Goal: Register for event/course

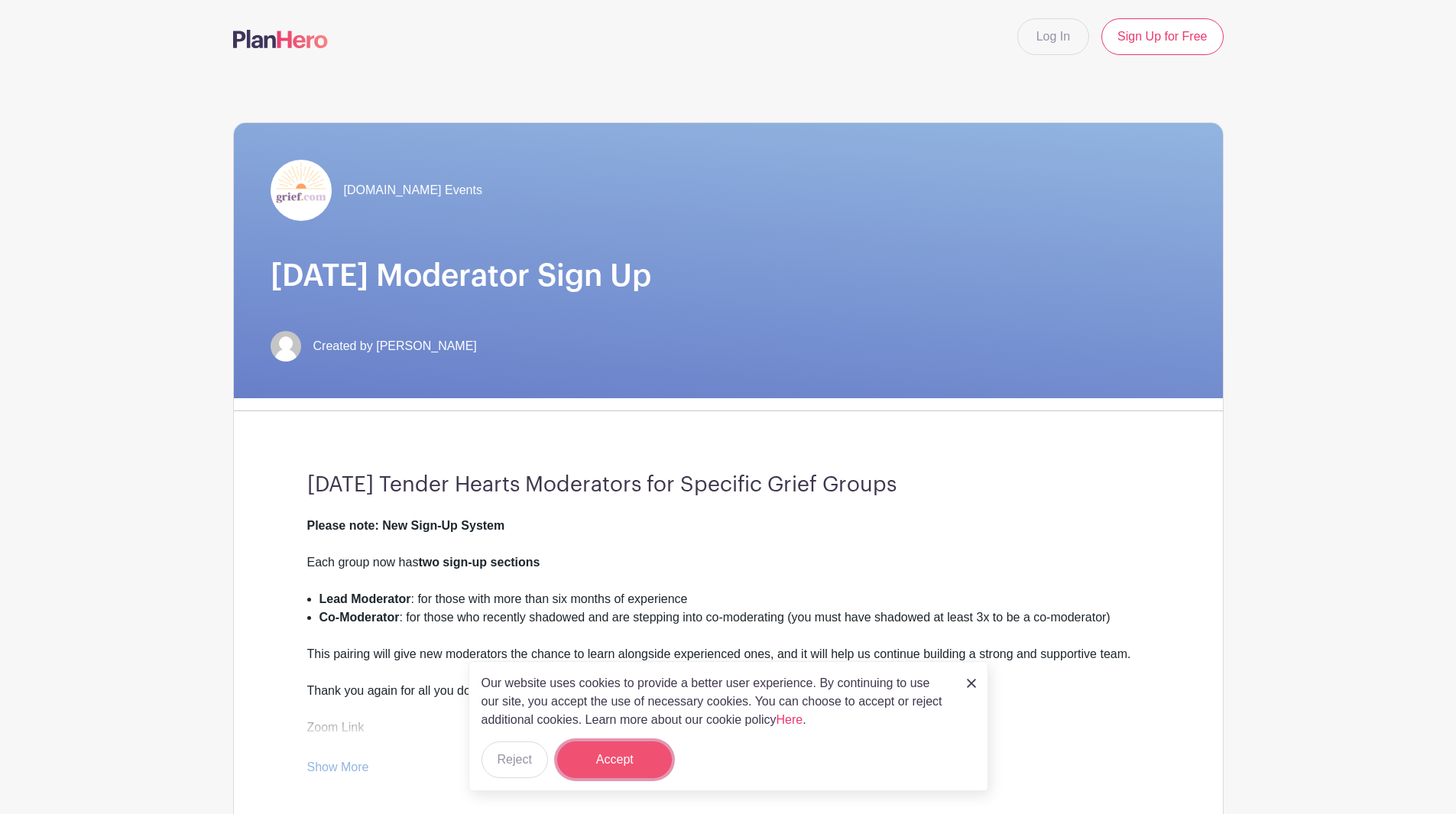
click at [603, 759] on button "Accept" at bounding box center [615, 759] width 115 height 36
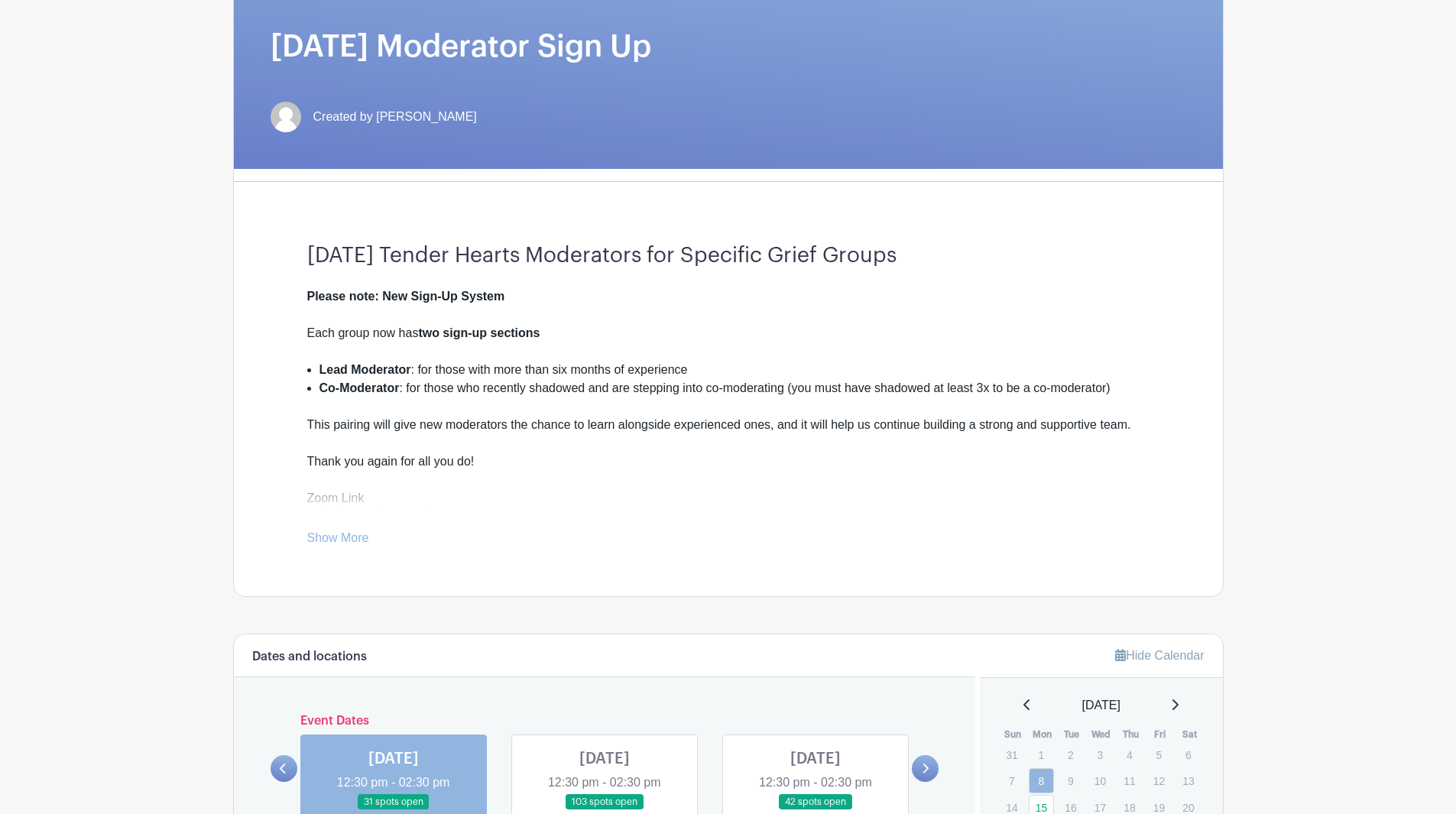
scroll to position [306, 0]
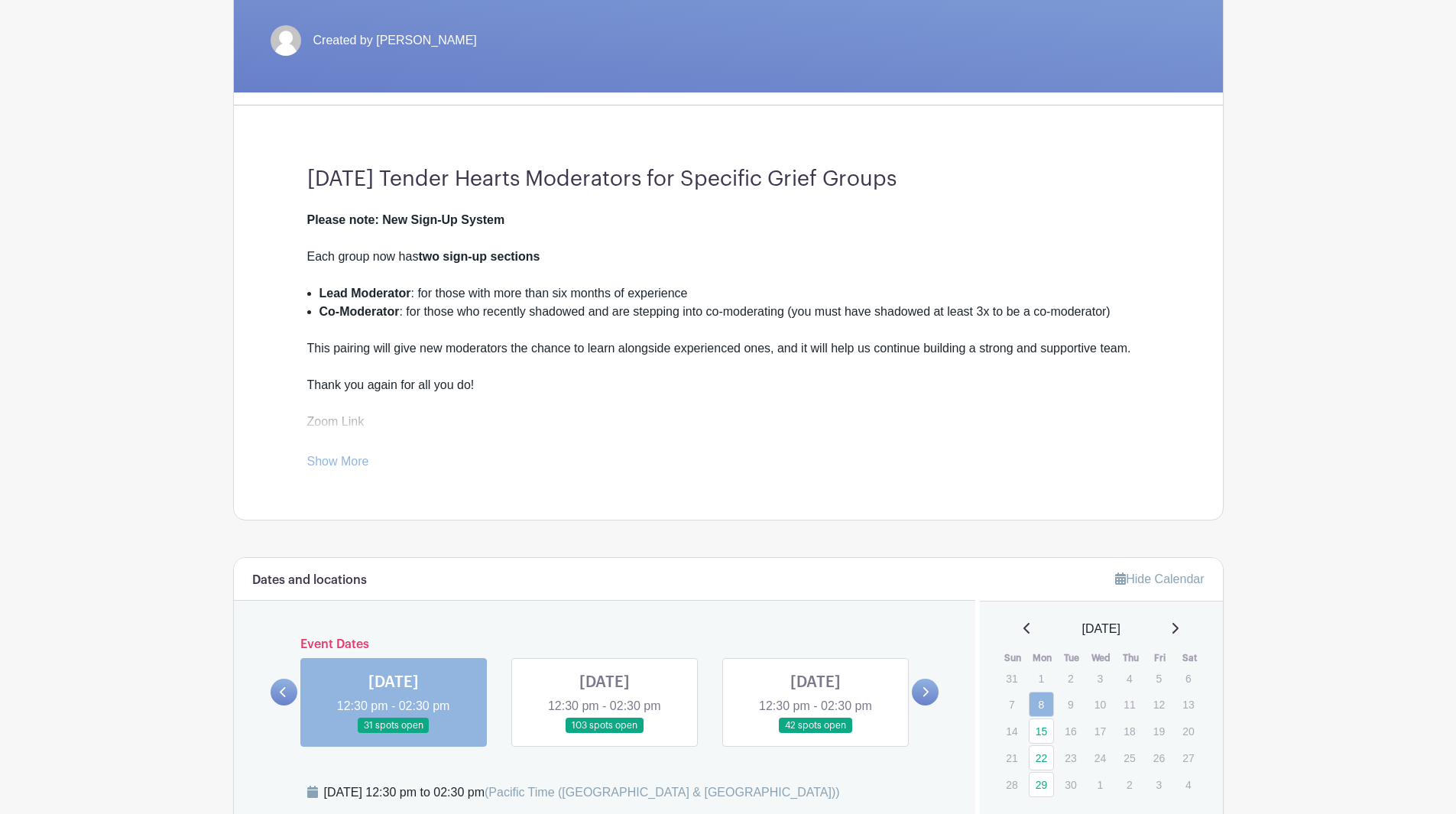
click at [341, 462] on link "Show More" at bounding box center [338, 465] width 62 height 19
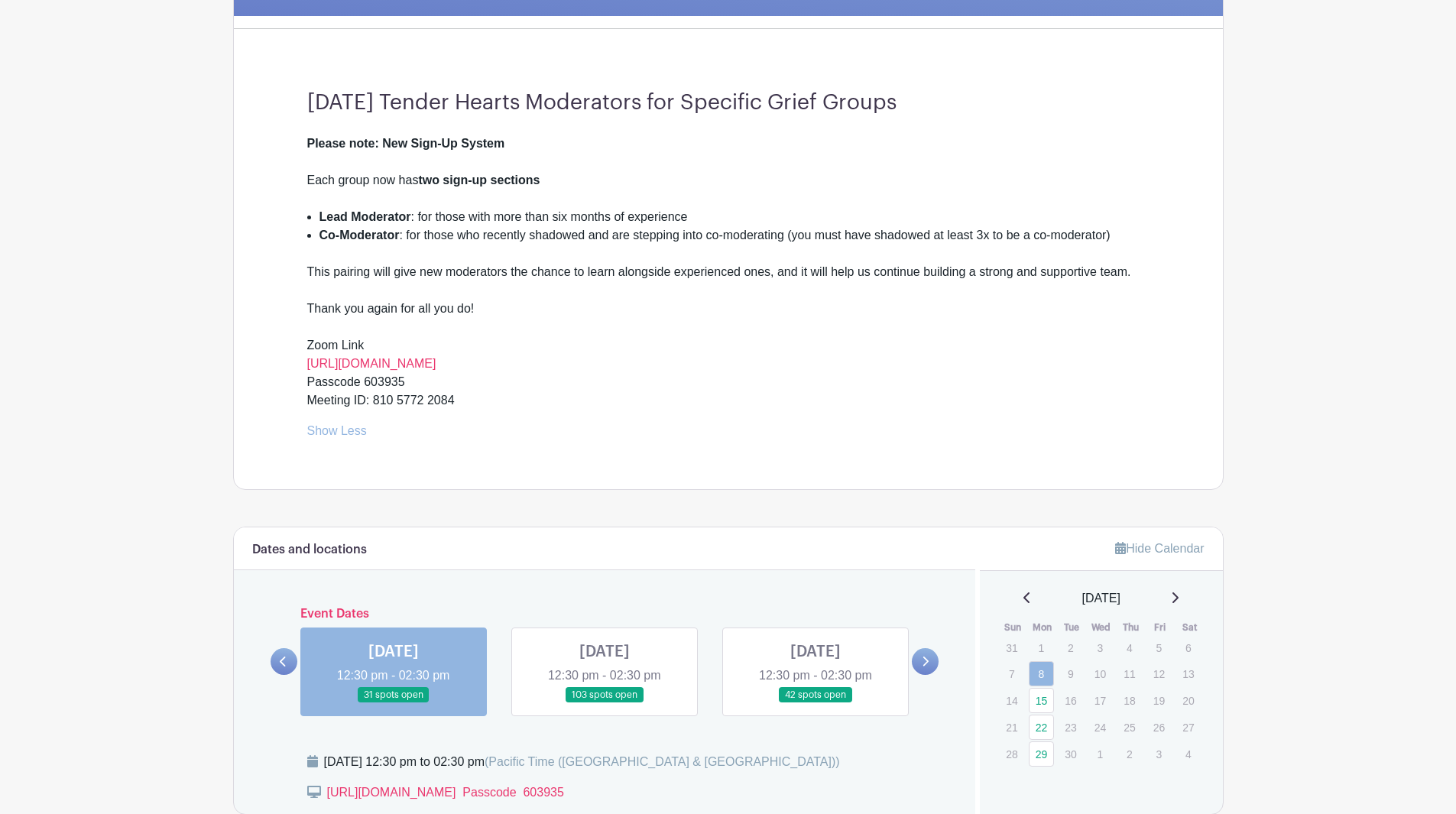
scroll to position [535, 0]
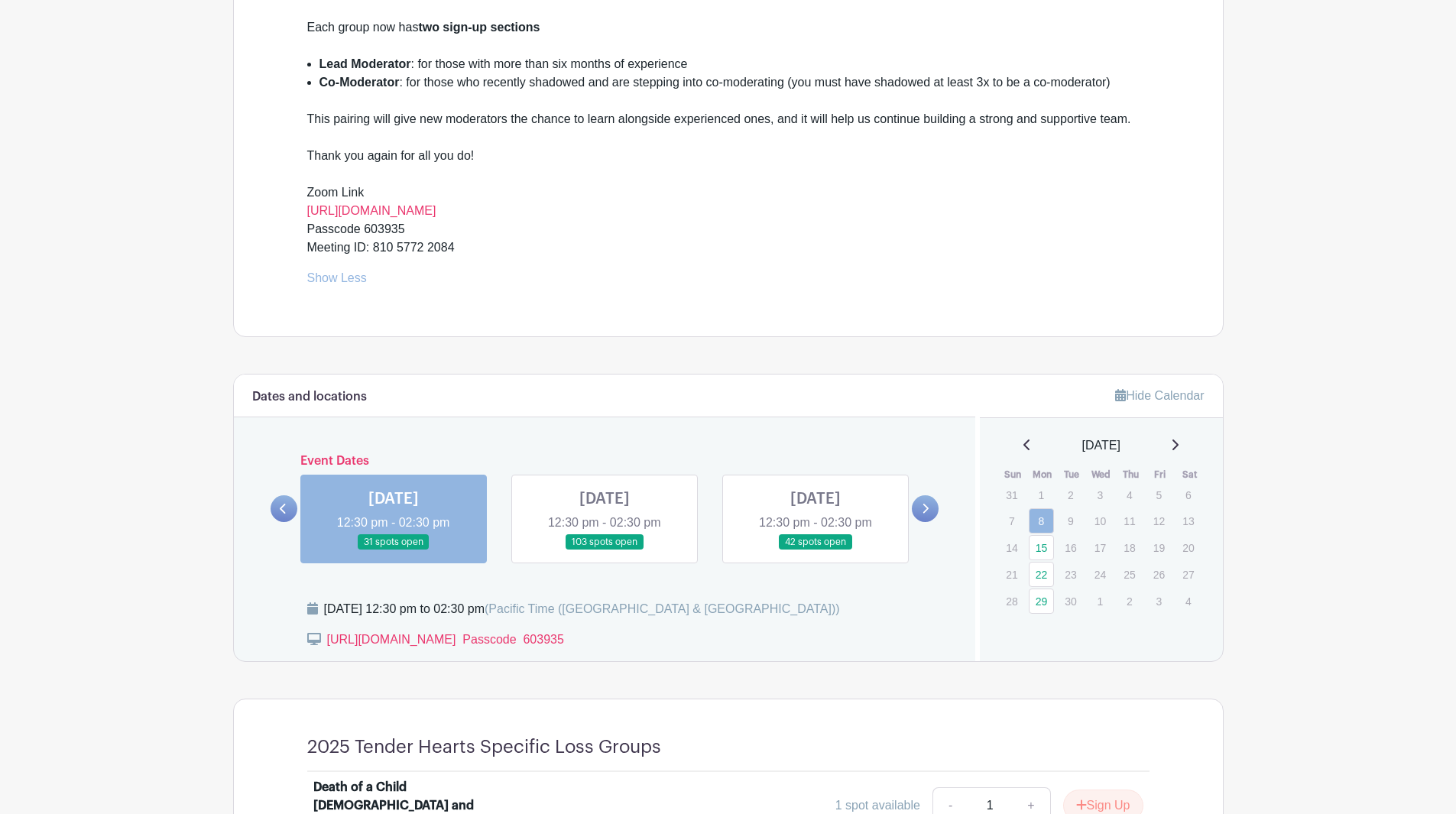
click at [394, 550] on link at bounding box center [394, 550] width 0 height 0
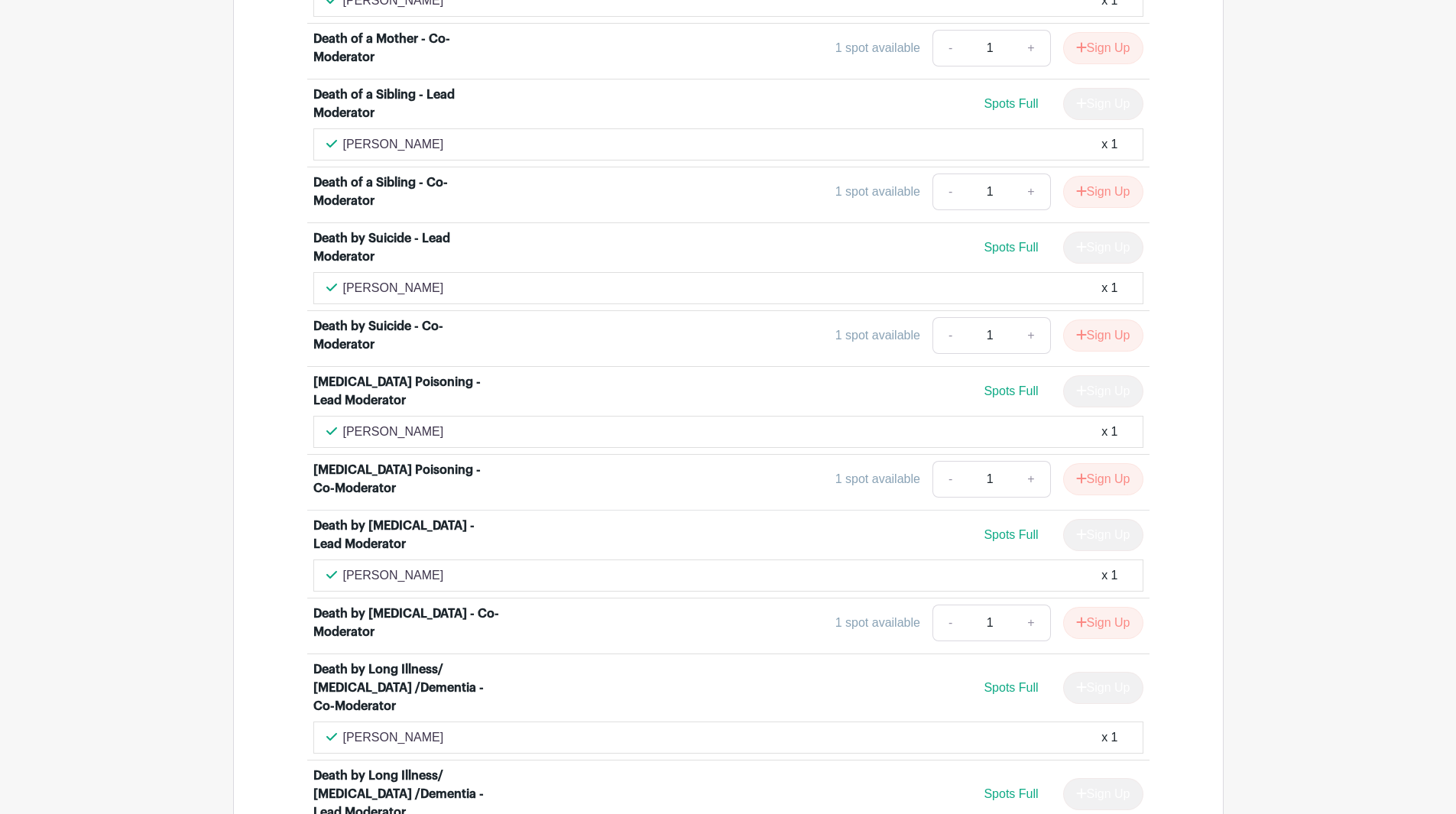
scroll to position [2982, 0]
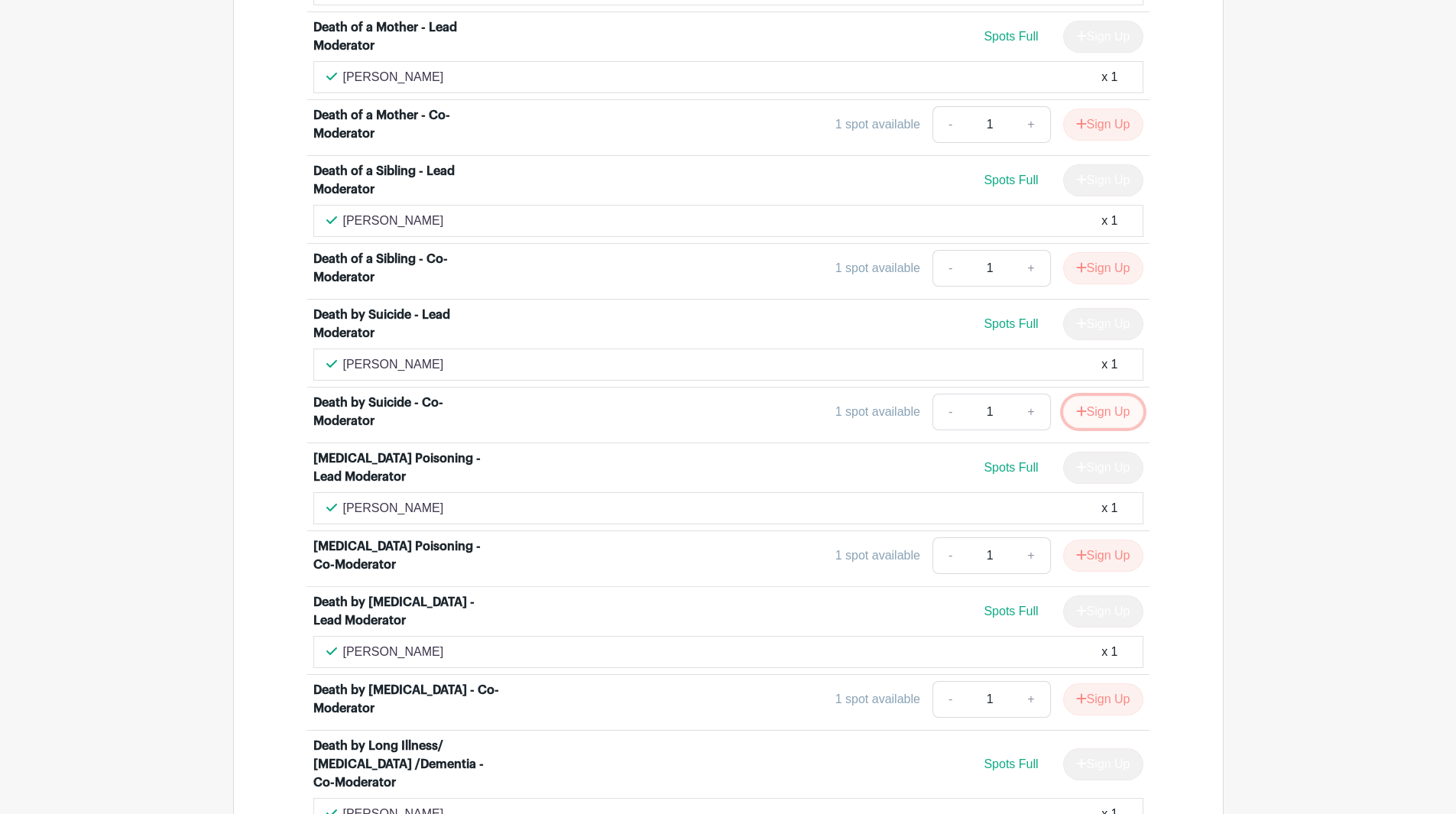
click at [1111, 396] on button "Sign Up" at bounding box center [1103, 412] width 80 height 32
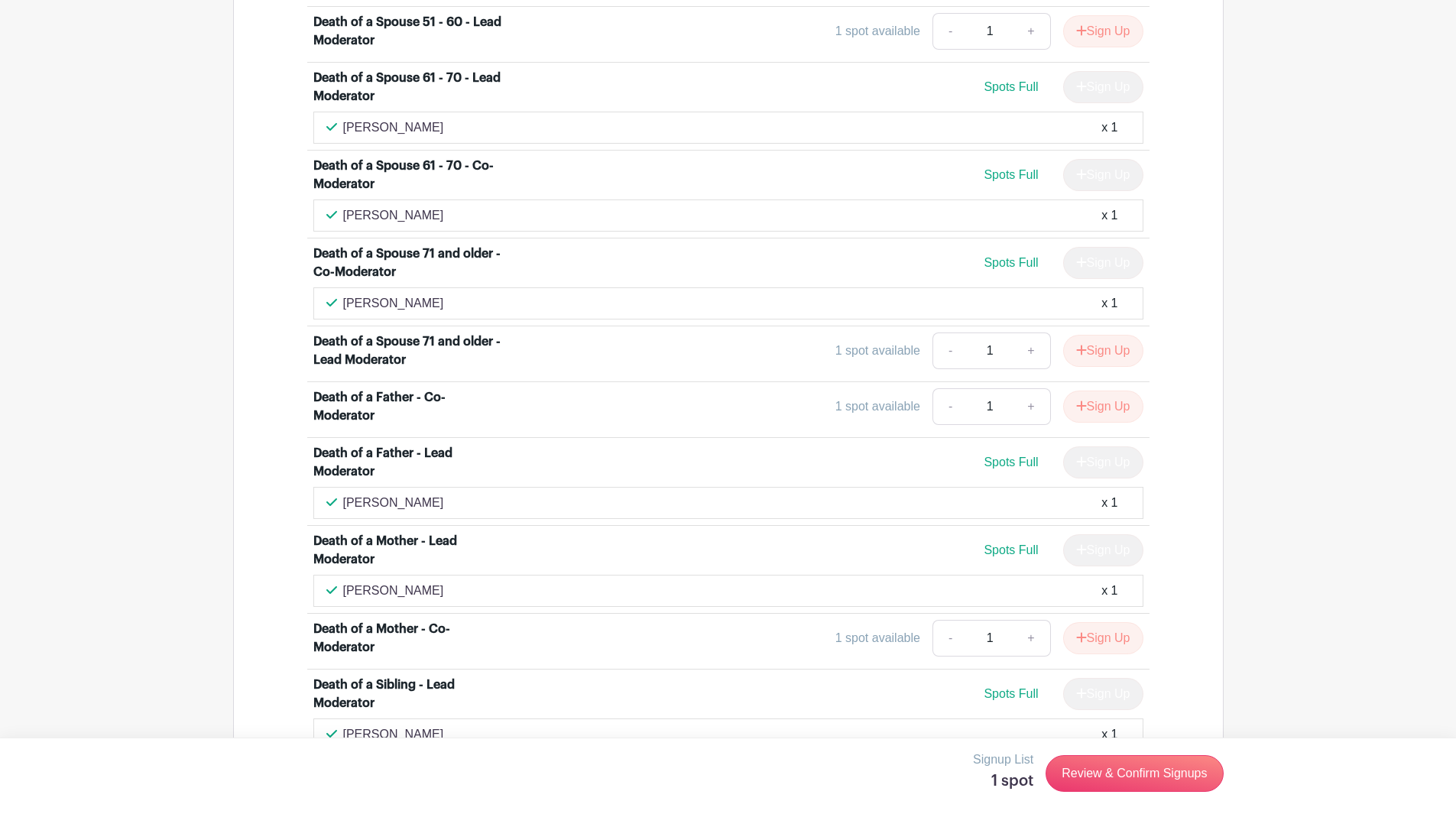
scroll to position [2545, 0]
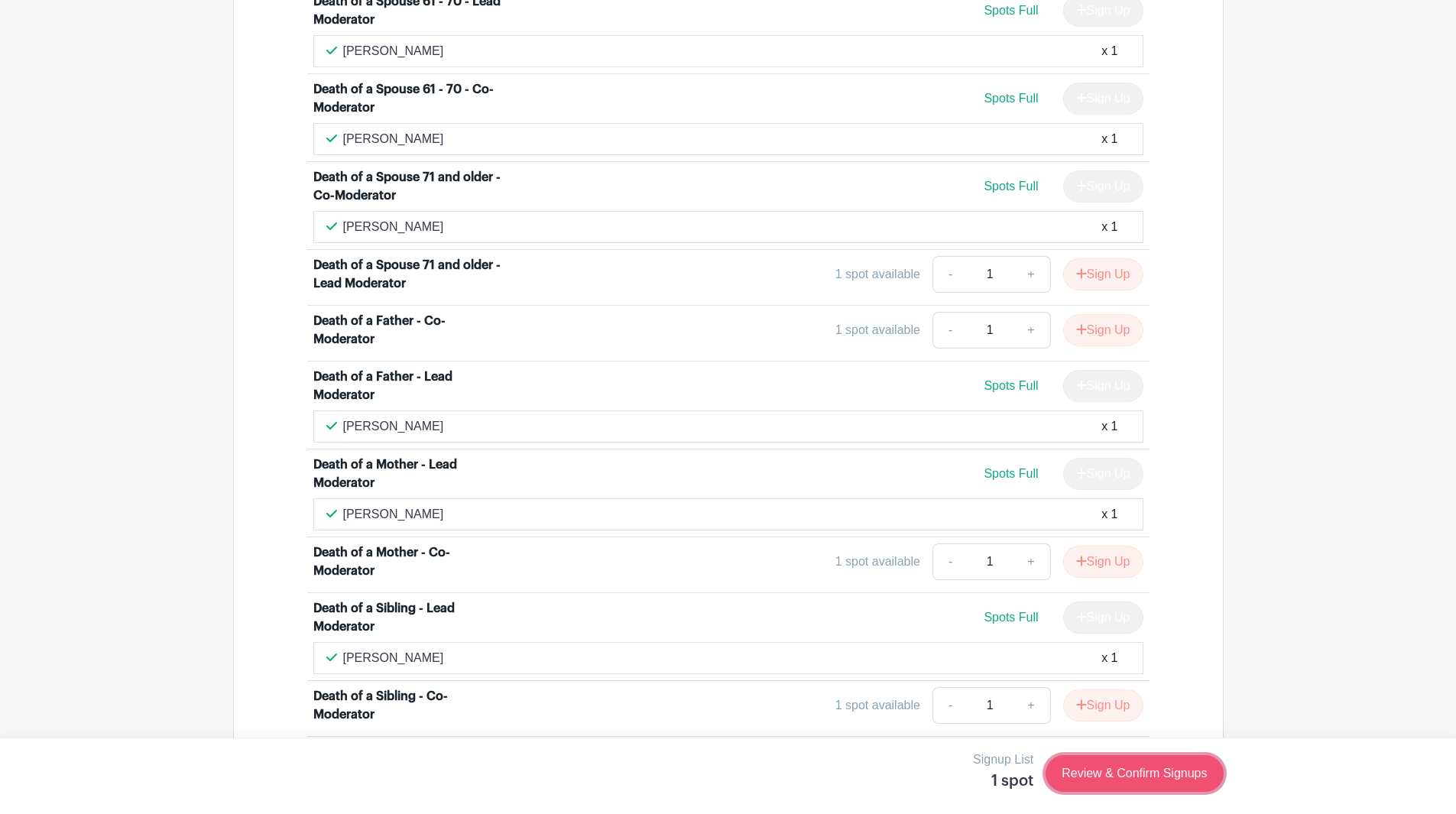
click at [1124, 773] on link "Review & Confirm Signups" at bounding box center [1134, 773] width 177 height 36
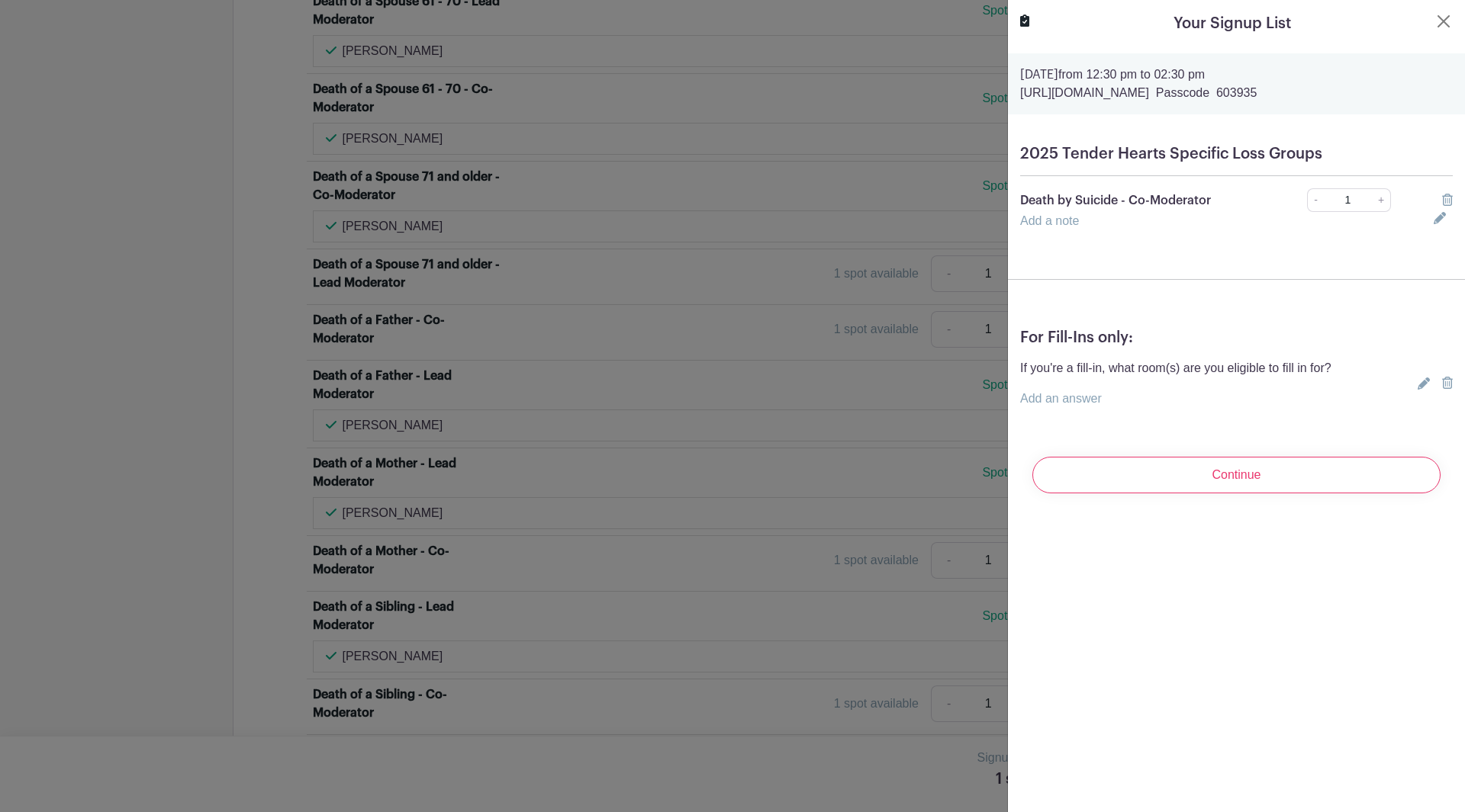
click at [1047, 219] on link "Add a note" at bounding box center [1049, 221] width 59 height 13
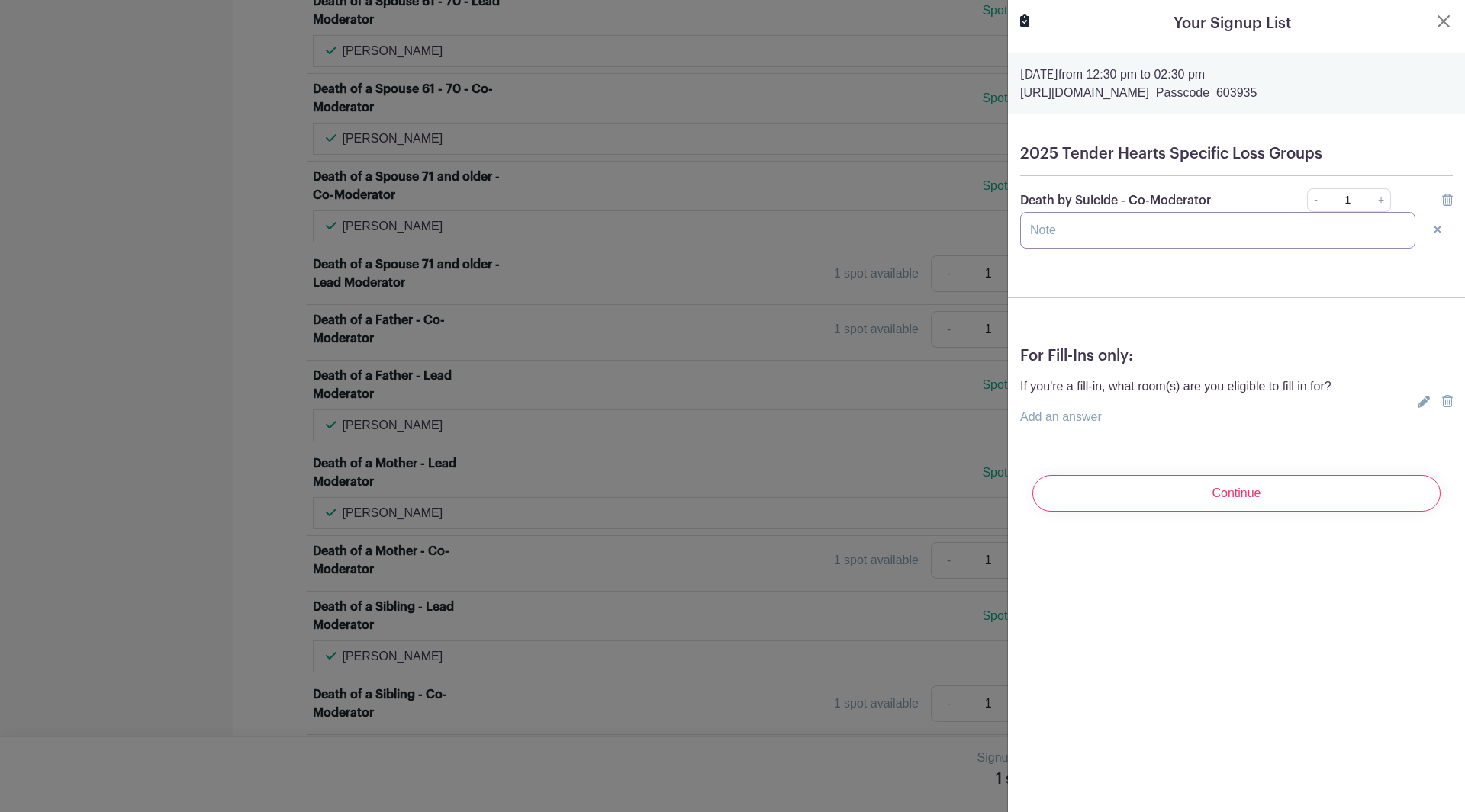
click at [1051, 237] on input "text" at bounding box center [1218, 229] width 396 height 36
type input "F"
type input "1"
click at [1220, 496] on input "Continue" at bounding box center [1236, 492] width 408 height 36
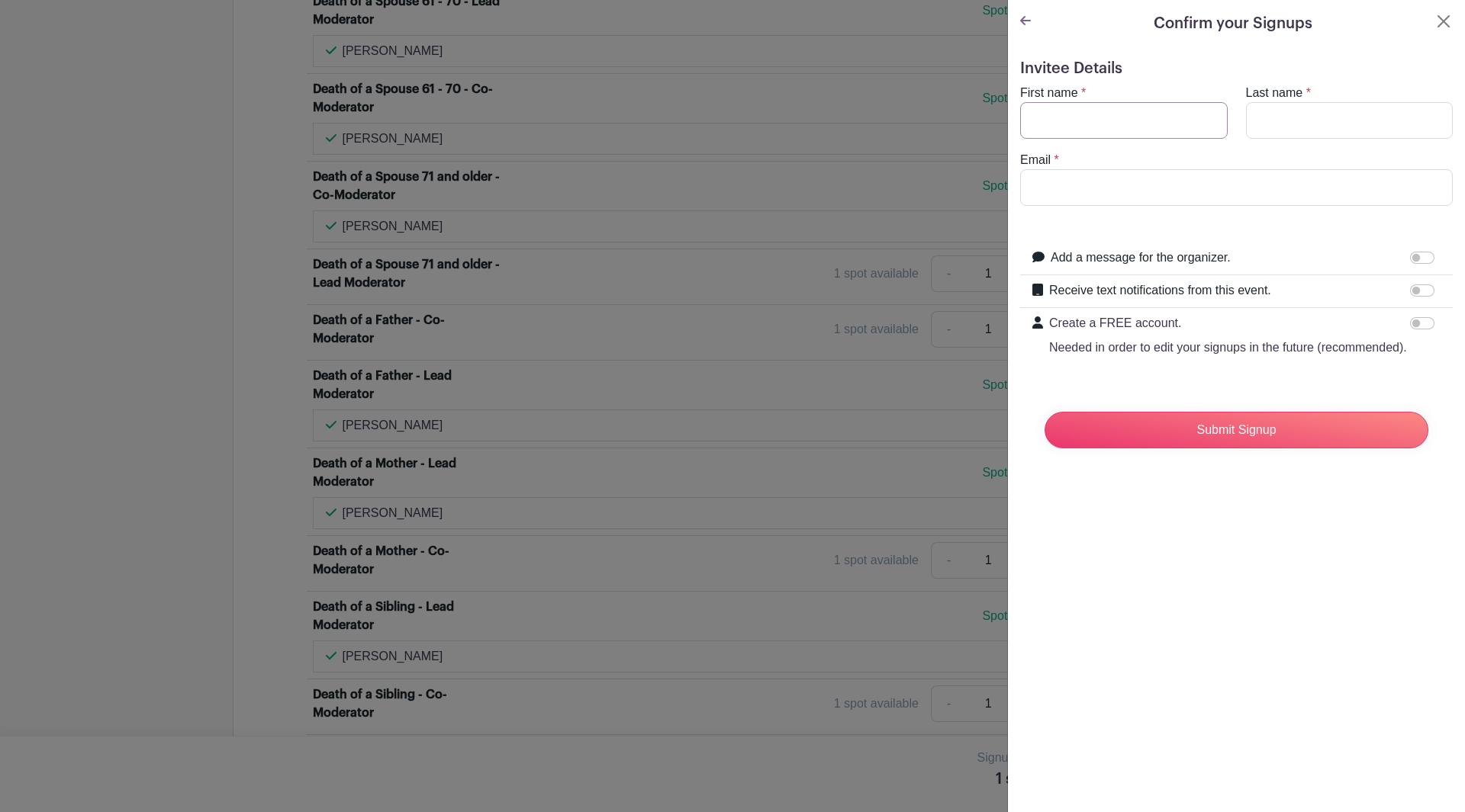
click at [1072, 120] on input "First name" at bounding box center [1123, 120] width 208 height 36
type input "[PERSON_NAME]"
type input "[PERSON_NAME][EMAIL_ADDRESS][PERSON_NAME][DOMAIN_NAME]"
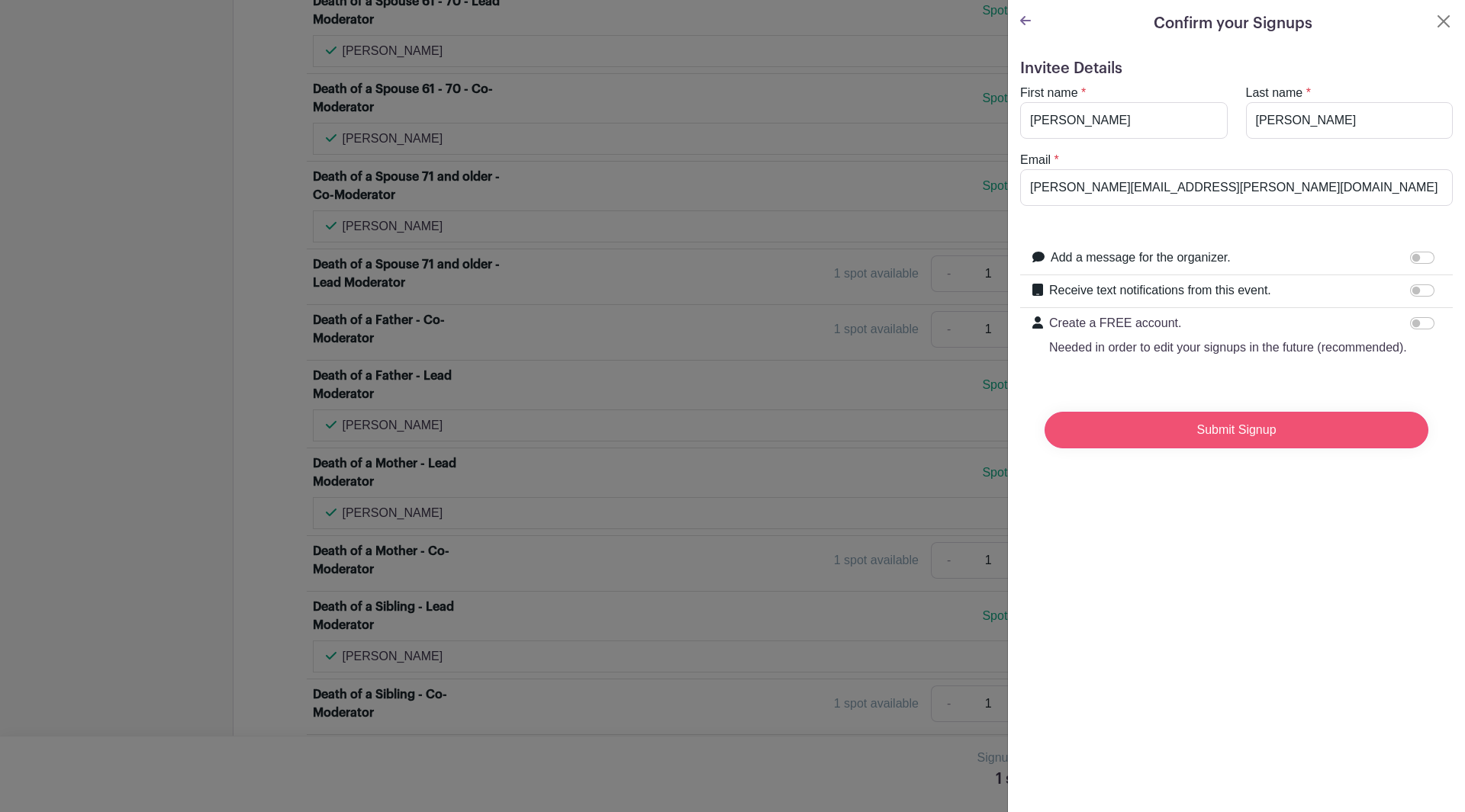
click at [1210, 444] on input "Submit Signup" at bounding box center [1236, 430] width 384 height 36
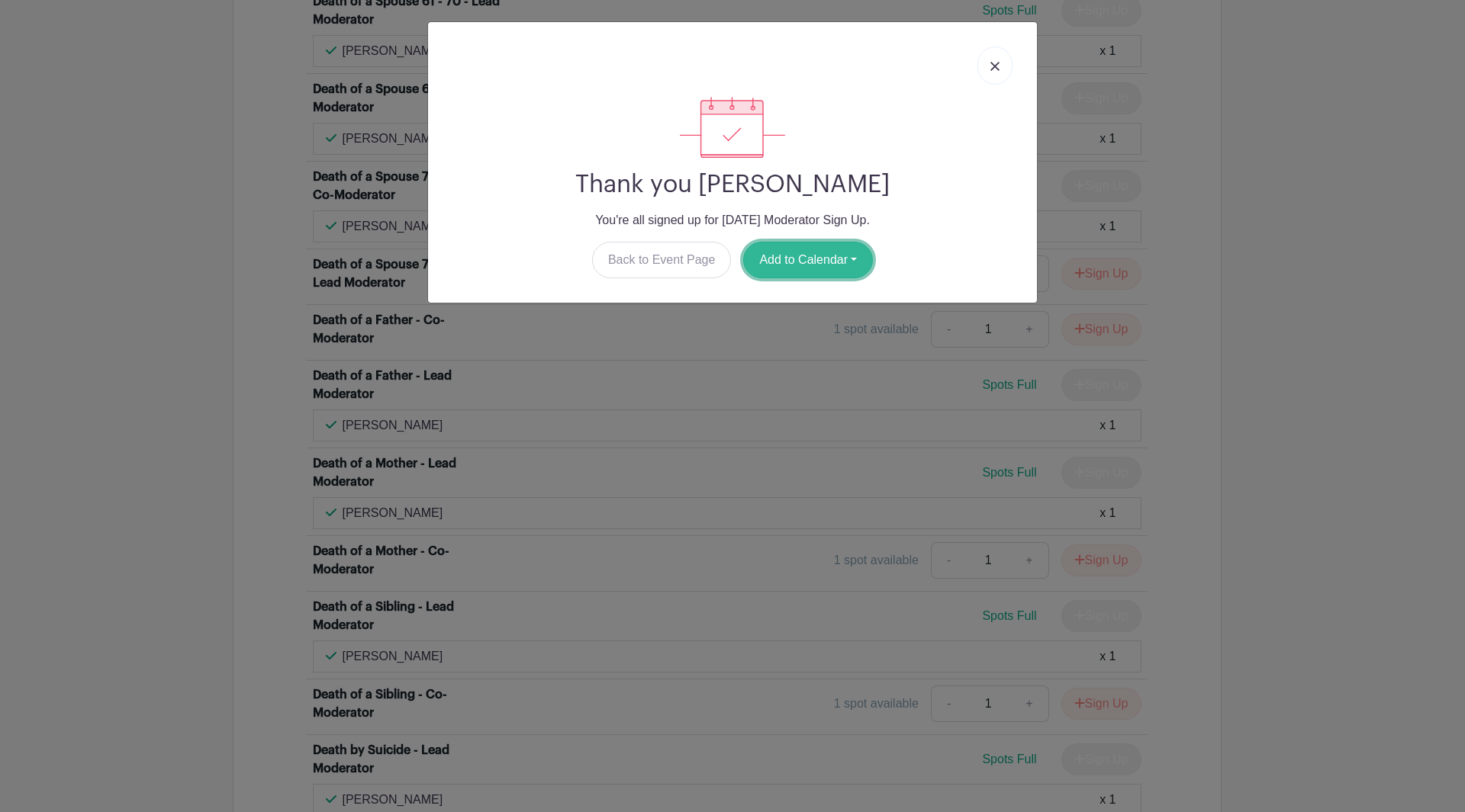
click at [832, 255] on button "Add to Calendar" at bounding box center [808, 259] width 130 height 36
click at [773, 320] on link "Outlook" at bounding box center [804, 324] width 121 height 25
click at [990, 64] on link at bounding box center [995, 65] width 35 height 38
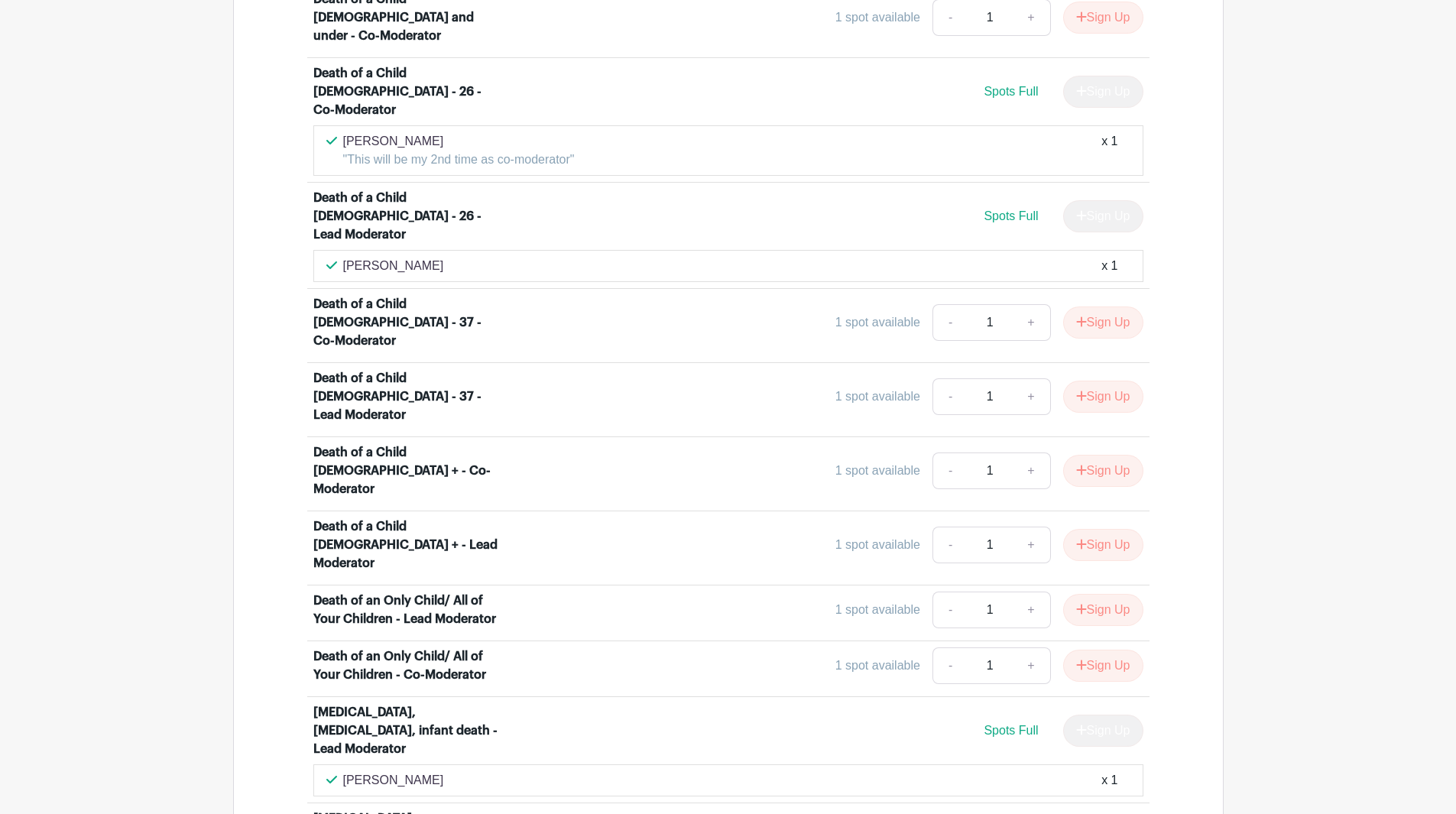
scroll to position [786, 0]
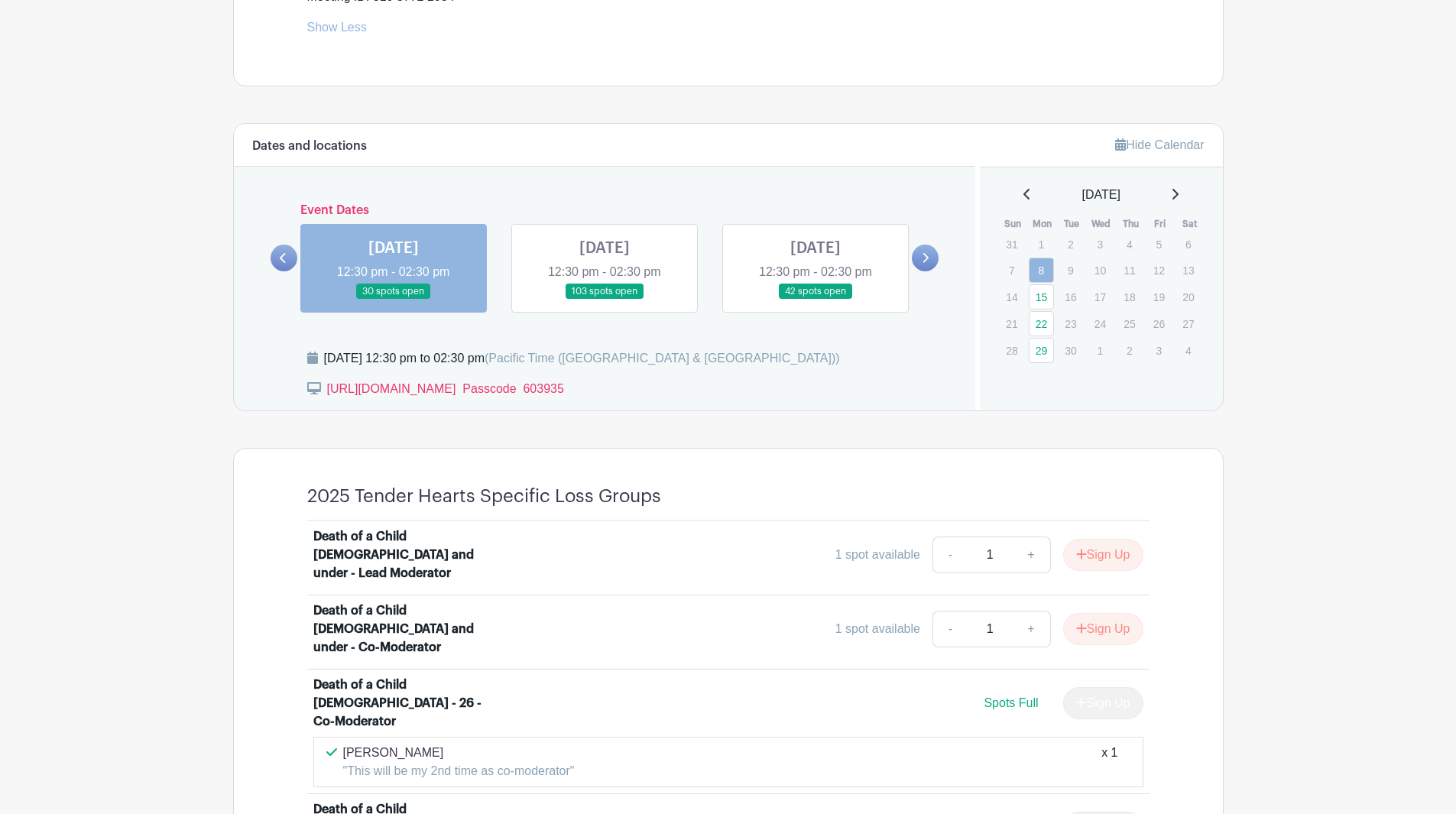
click at [605, 300] on link at bounding box center [605, 300] width 0 height 0
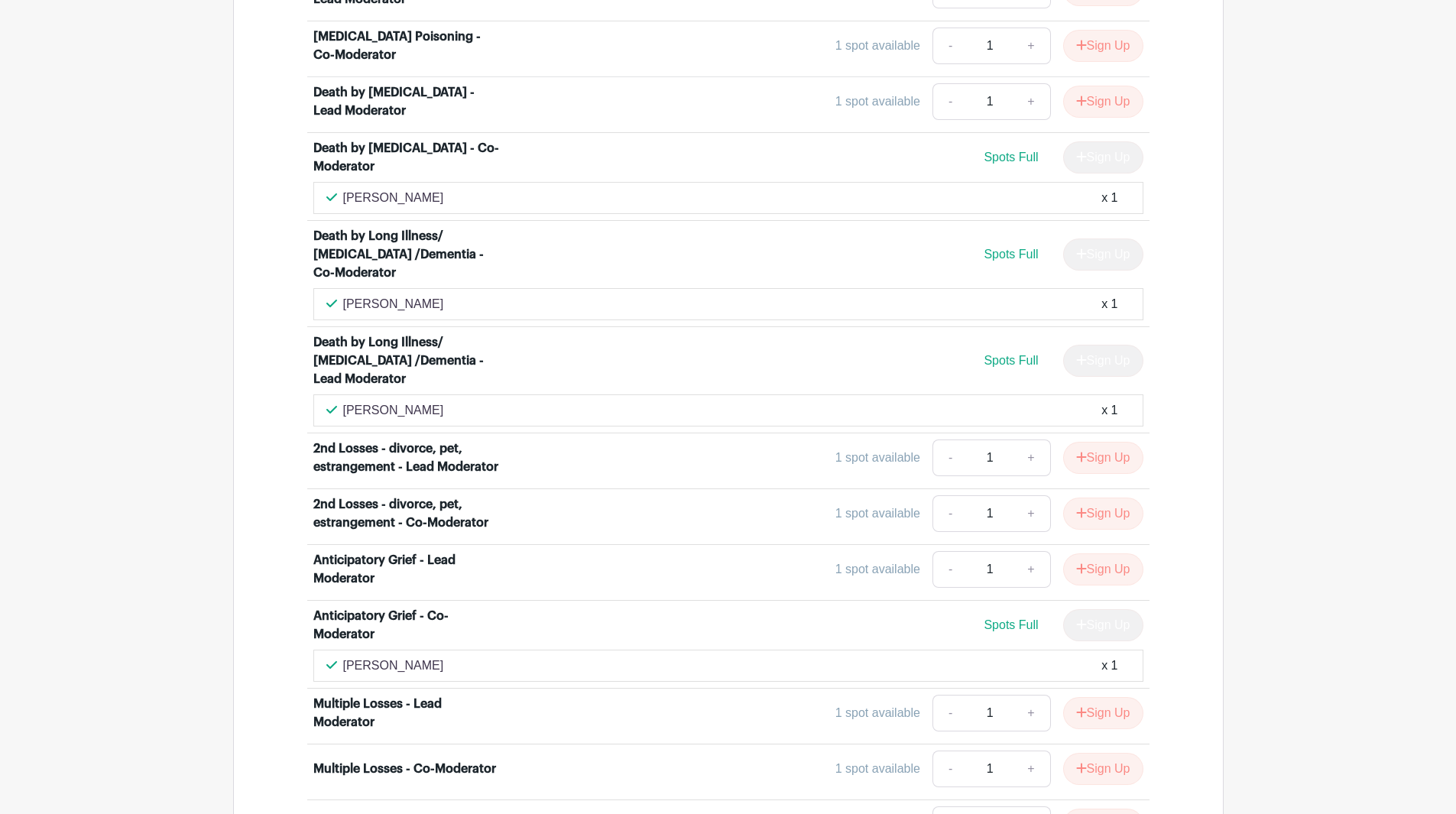
scroll to position [3615, 0]
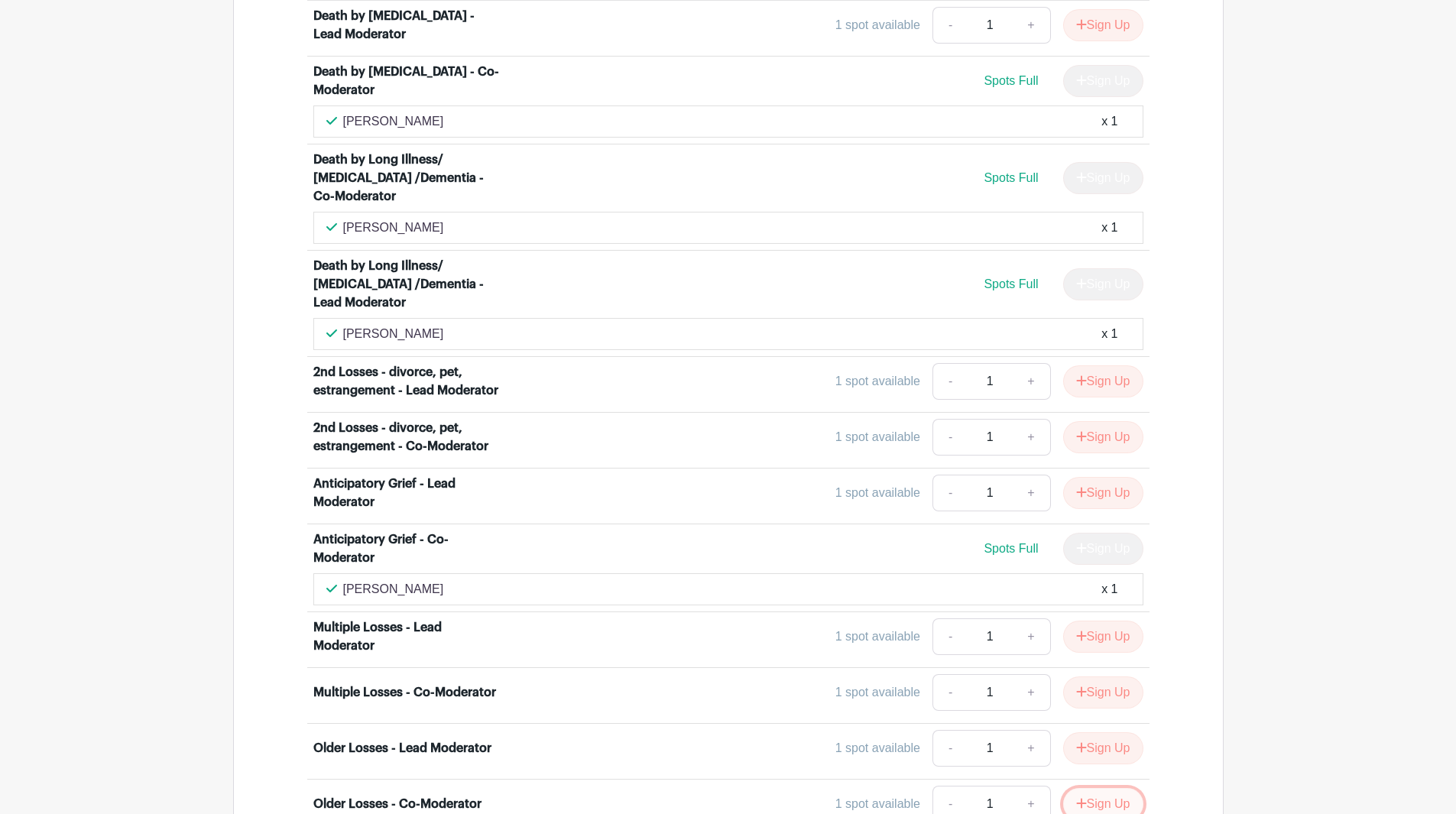
click at [1088, 788] on button "Sign Up" at bounding box center [1103, 804] width 80 height 32
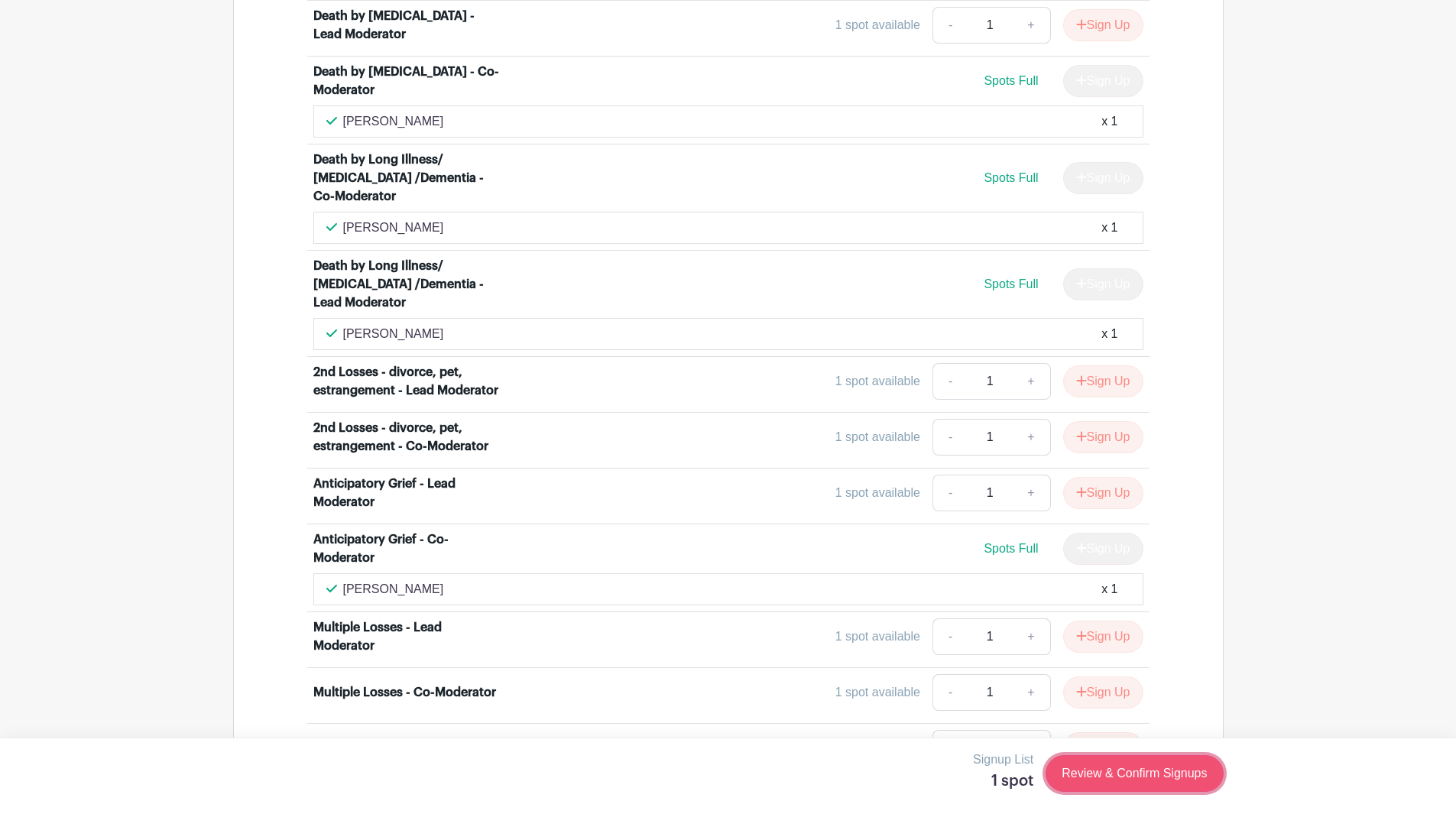
click at [1140, 771] on link "Review & Confirm Signups" at bounding box center [1134, 773] width 177 height 36
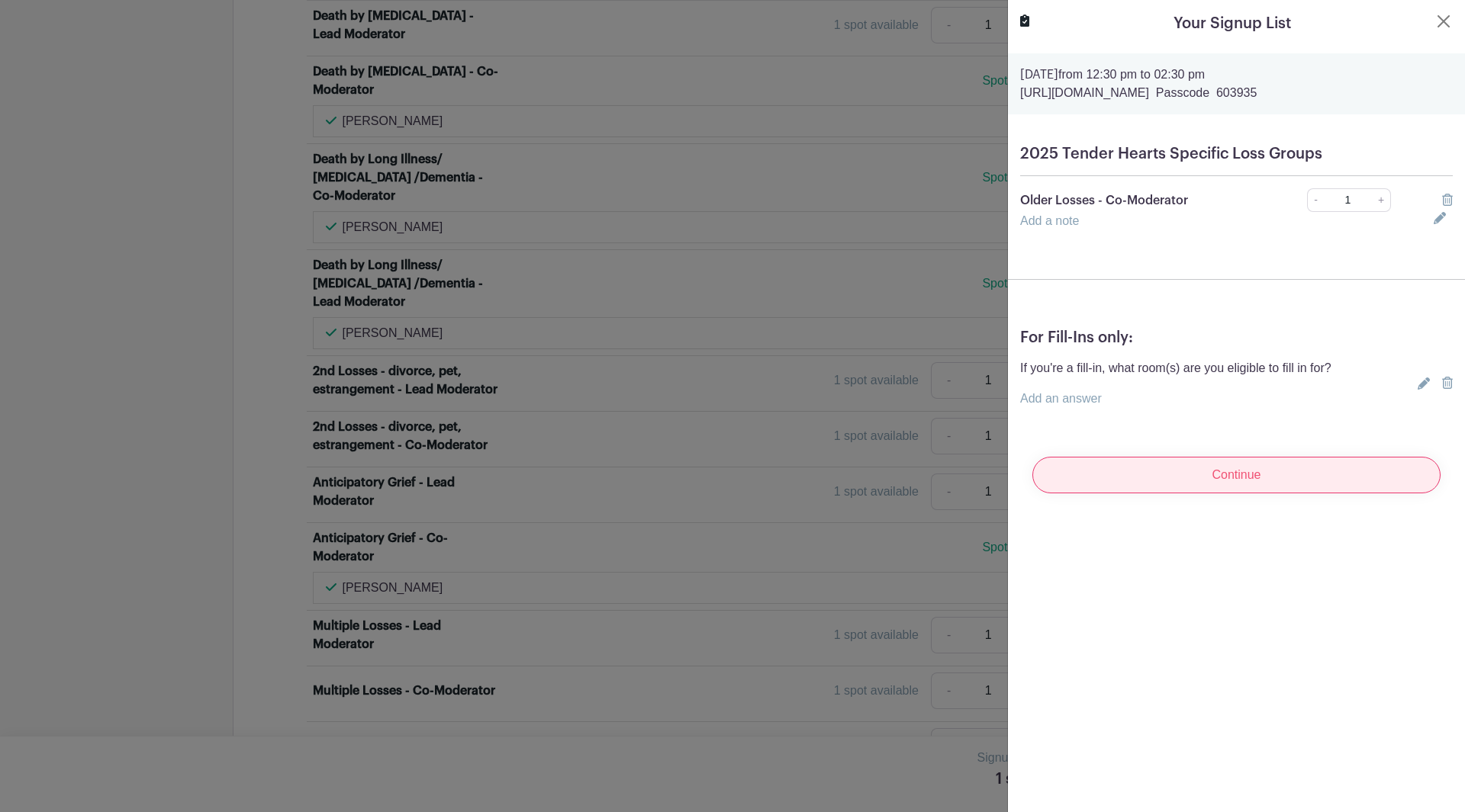
click at [1227, 470] on input "Continue" at bounding box center [1236, 475] width 408 height 36
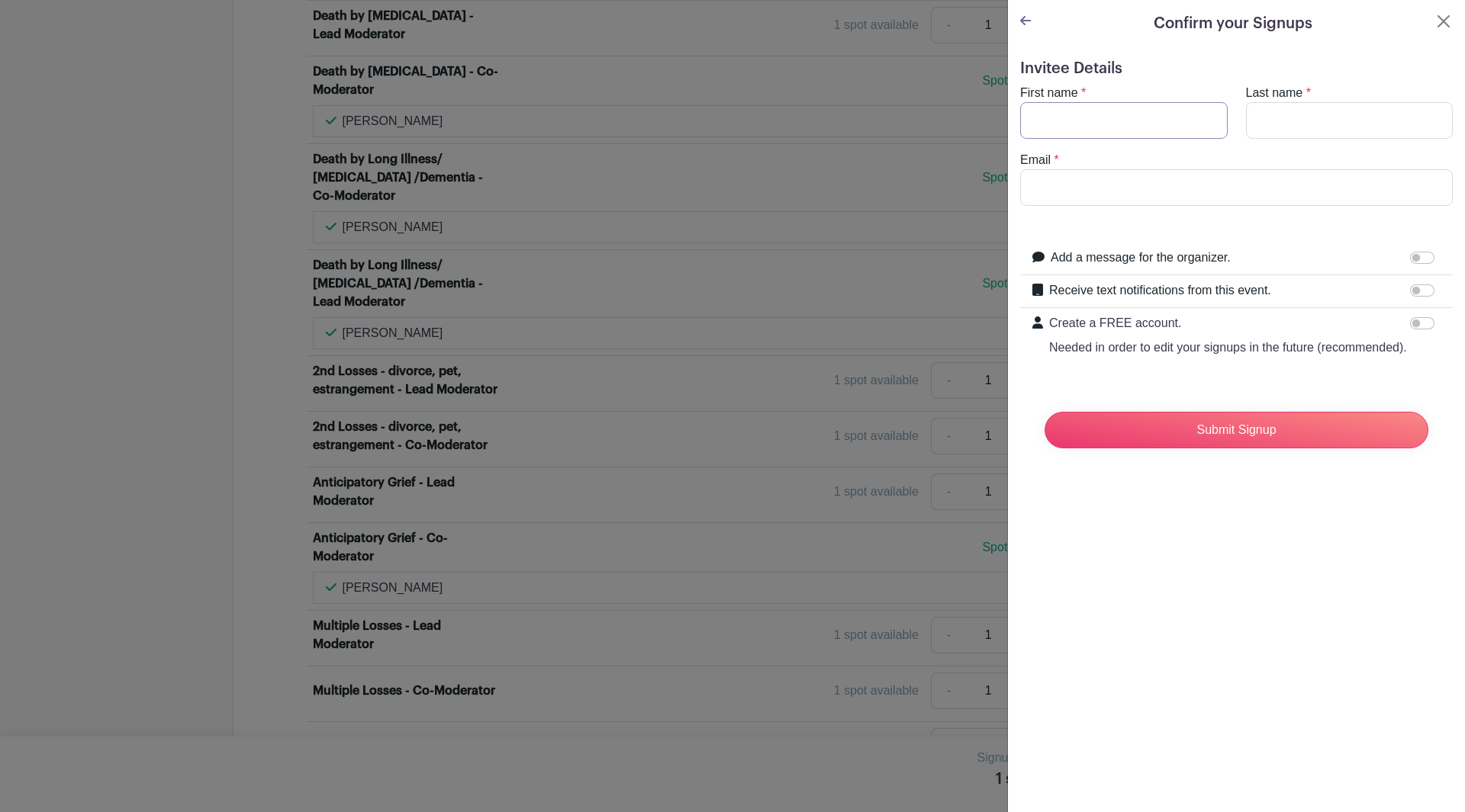
click at [1076, 114] on input "First name" at bounding box center [1123, 120] width 208 height 36
type input "[PERSON_NAME]"
type input "[PERSON_NAME][EMAIL_ADDRESS][PERSON_NAME][DOMAIN_NAME]"
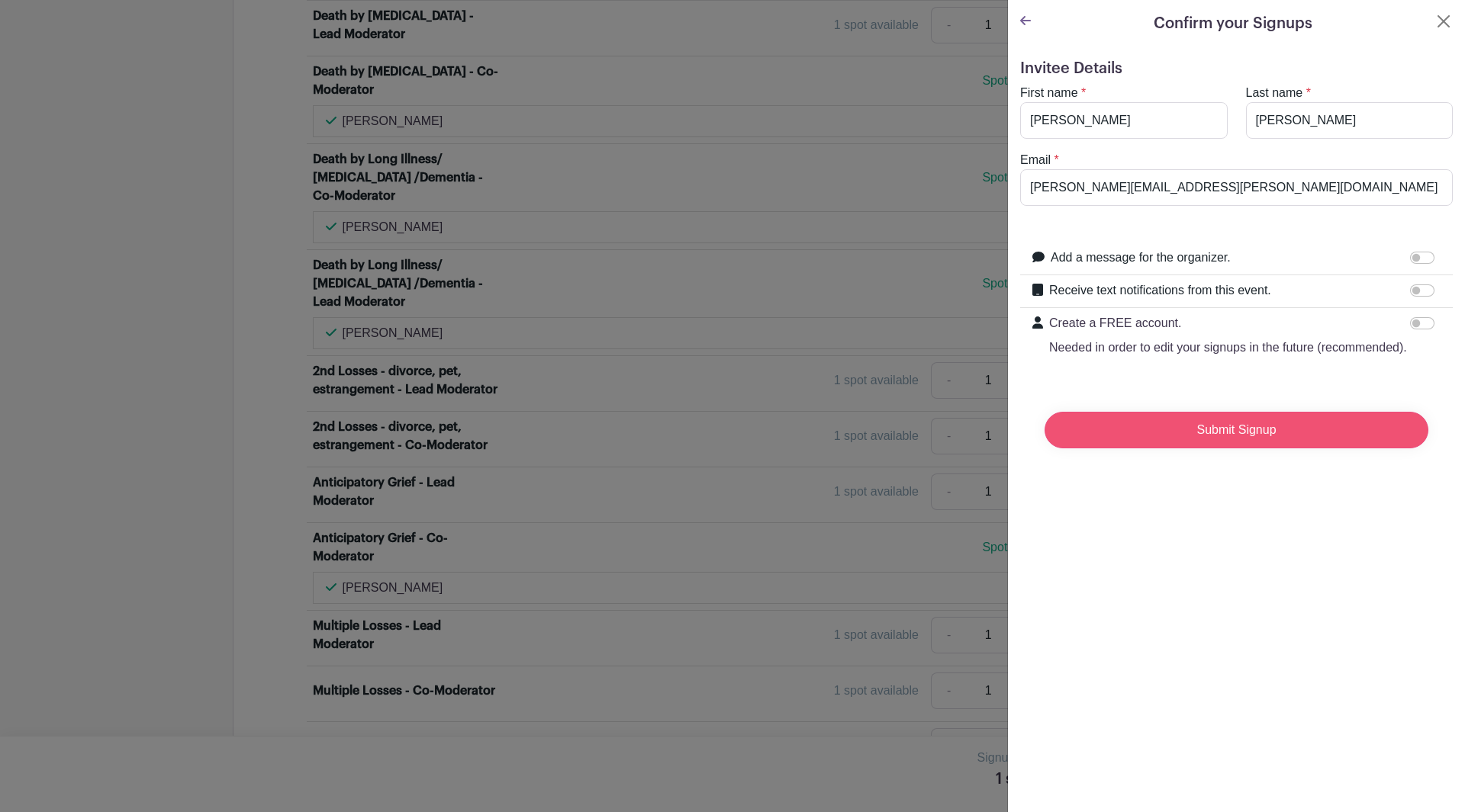
click at [1234, 443] on input "Submit Signup" at bounding box center [1236, 430] width 384 height 36
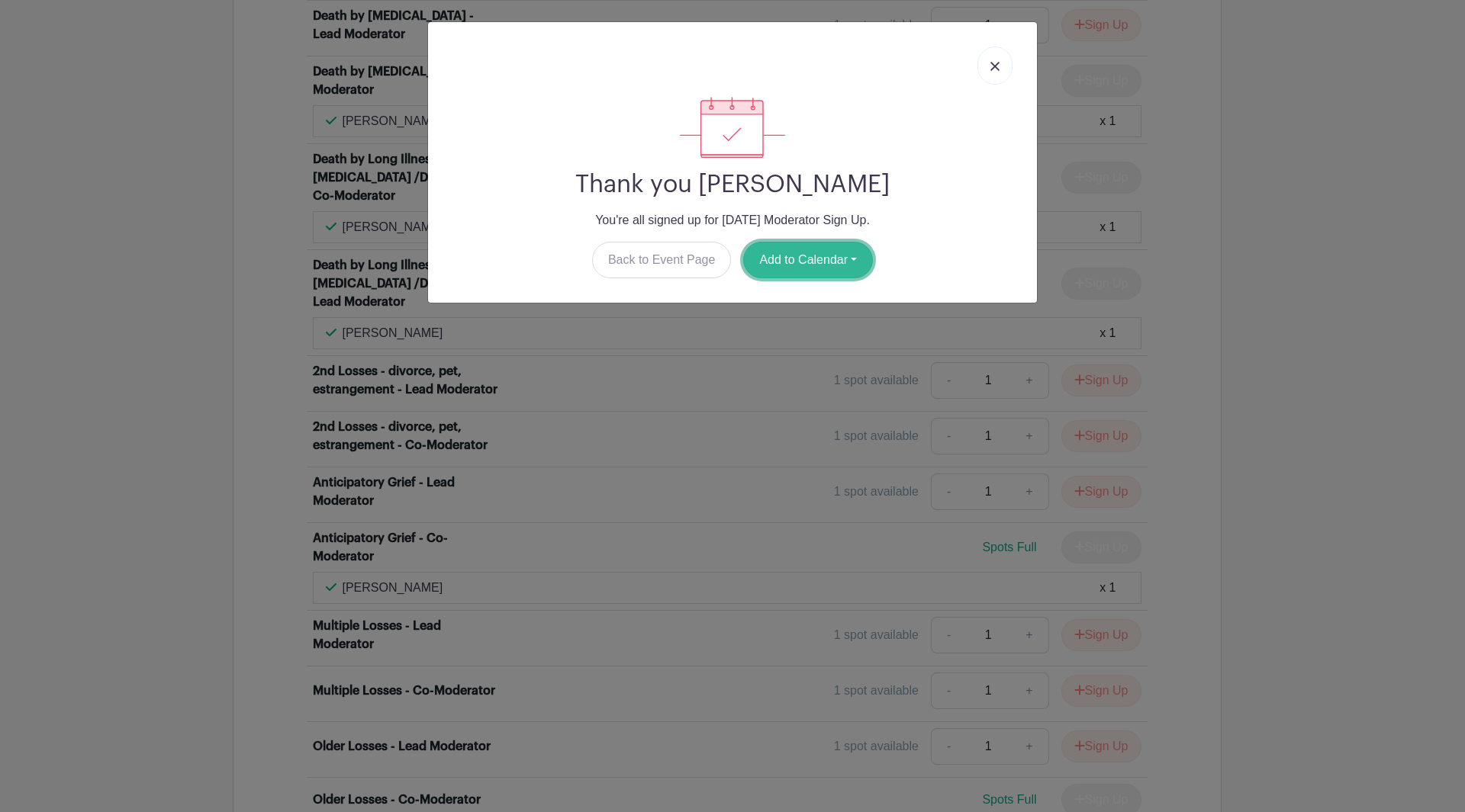
click at [850, 260] on button "Add to Calendar" at bounding box center [808, 259] width 130 height 36
click at [796, 318] on link "Outlook" at bounding box center [804, 324] width 121 height 25
click at [999, 62] on img at bounding box center [995, 66] width 9 height 9
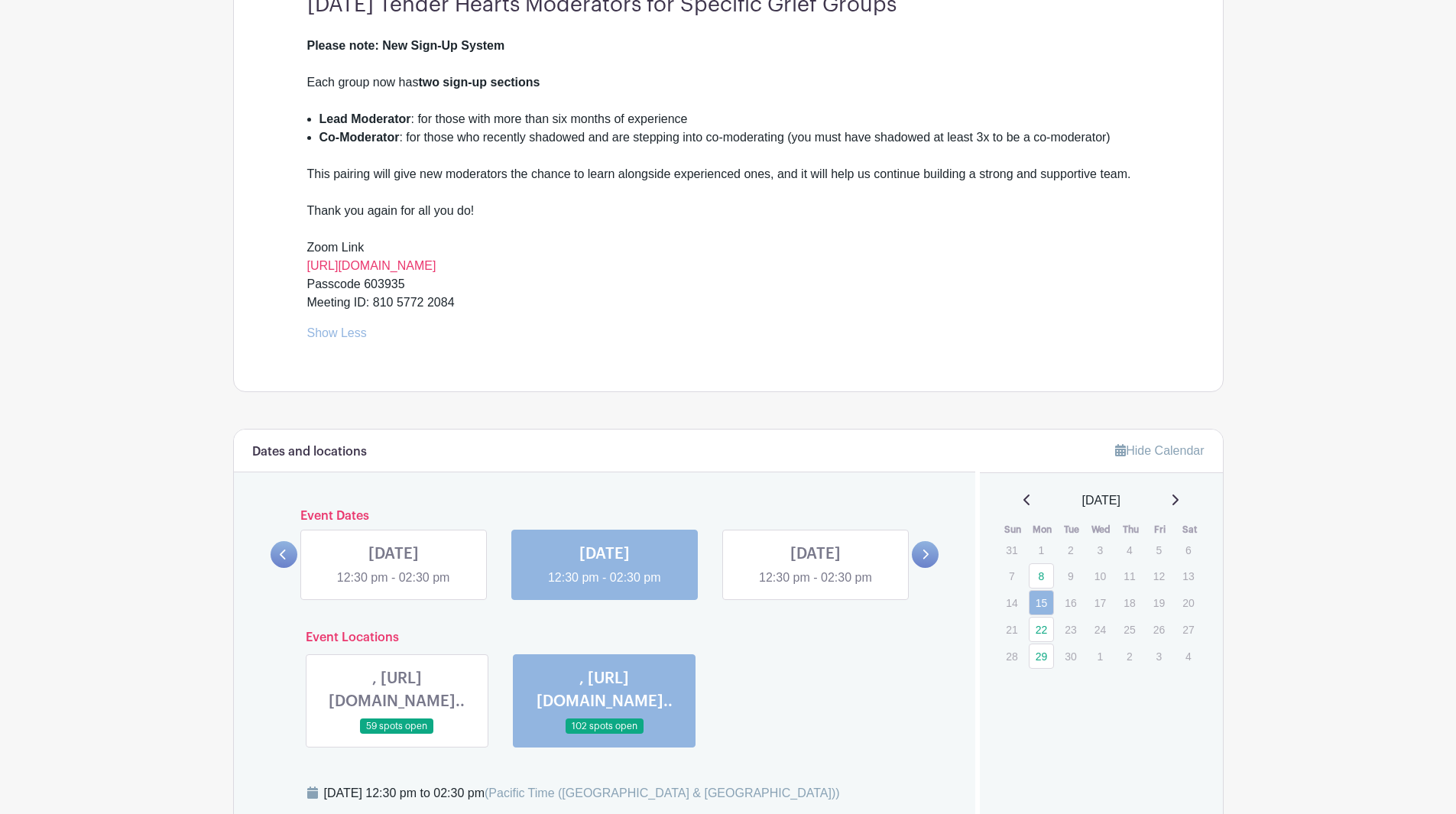
scroll to position [557, 0]
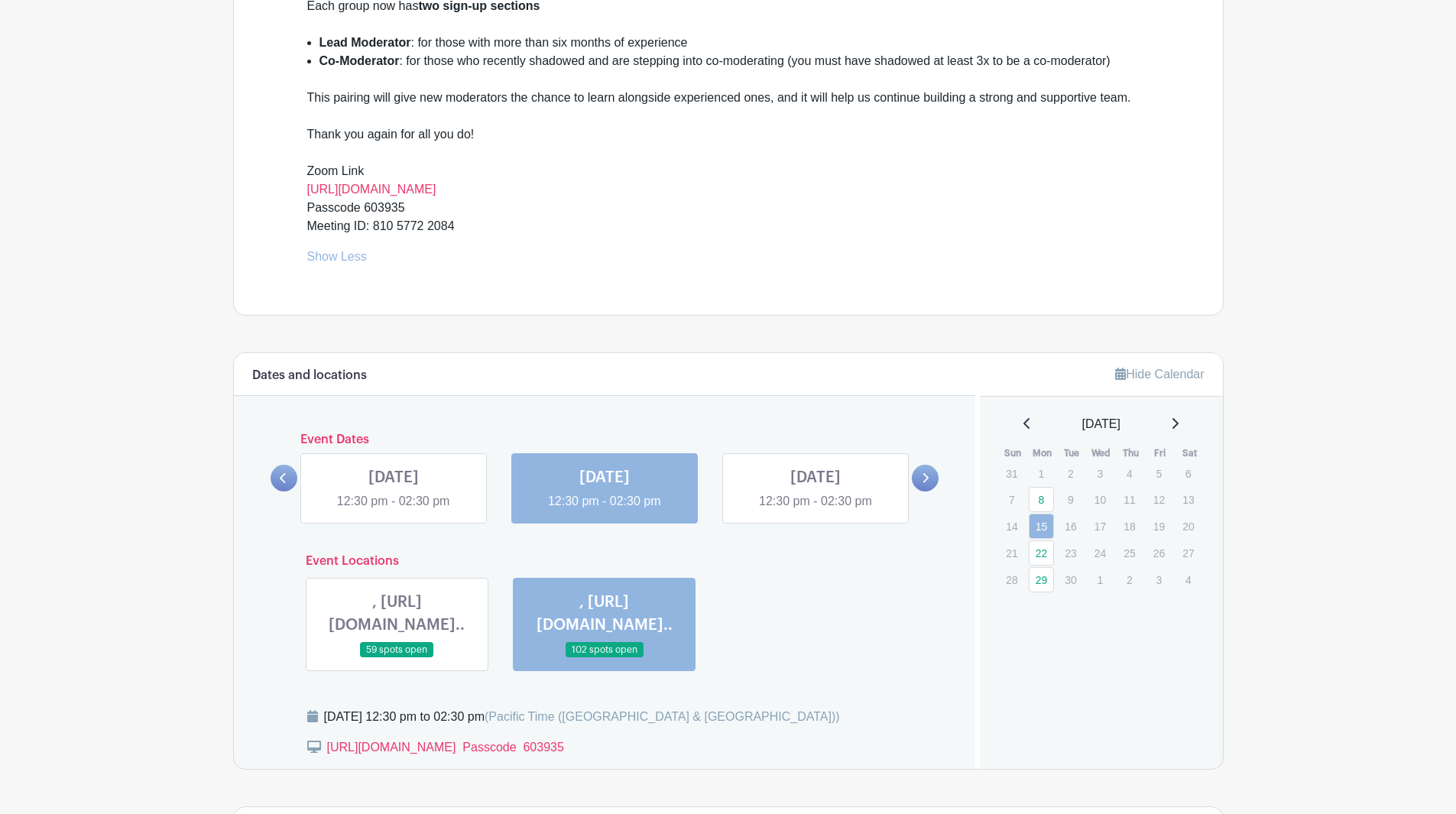
click at [931, 479] on link at bounding box center [925, 478] width 27 height 27
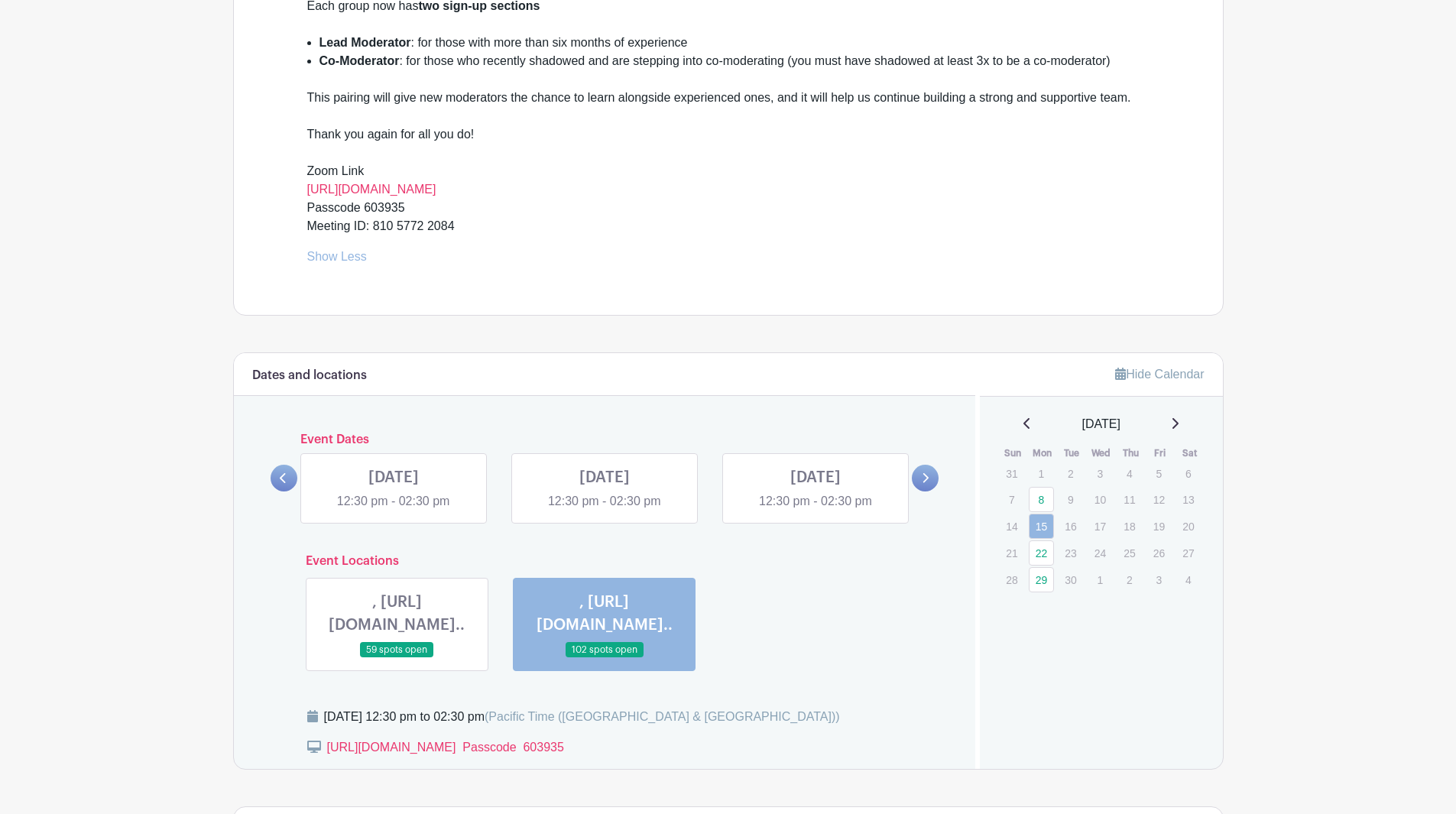
click at [394, 511] on link at bounding box center [394, 511] width 0 height 0
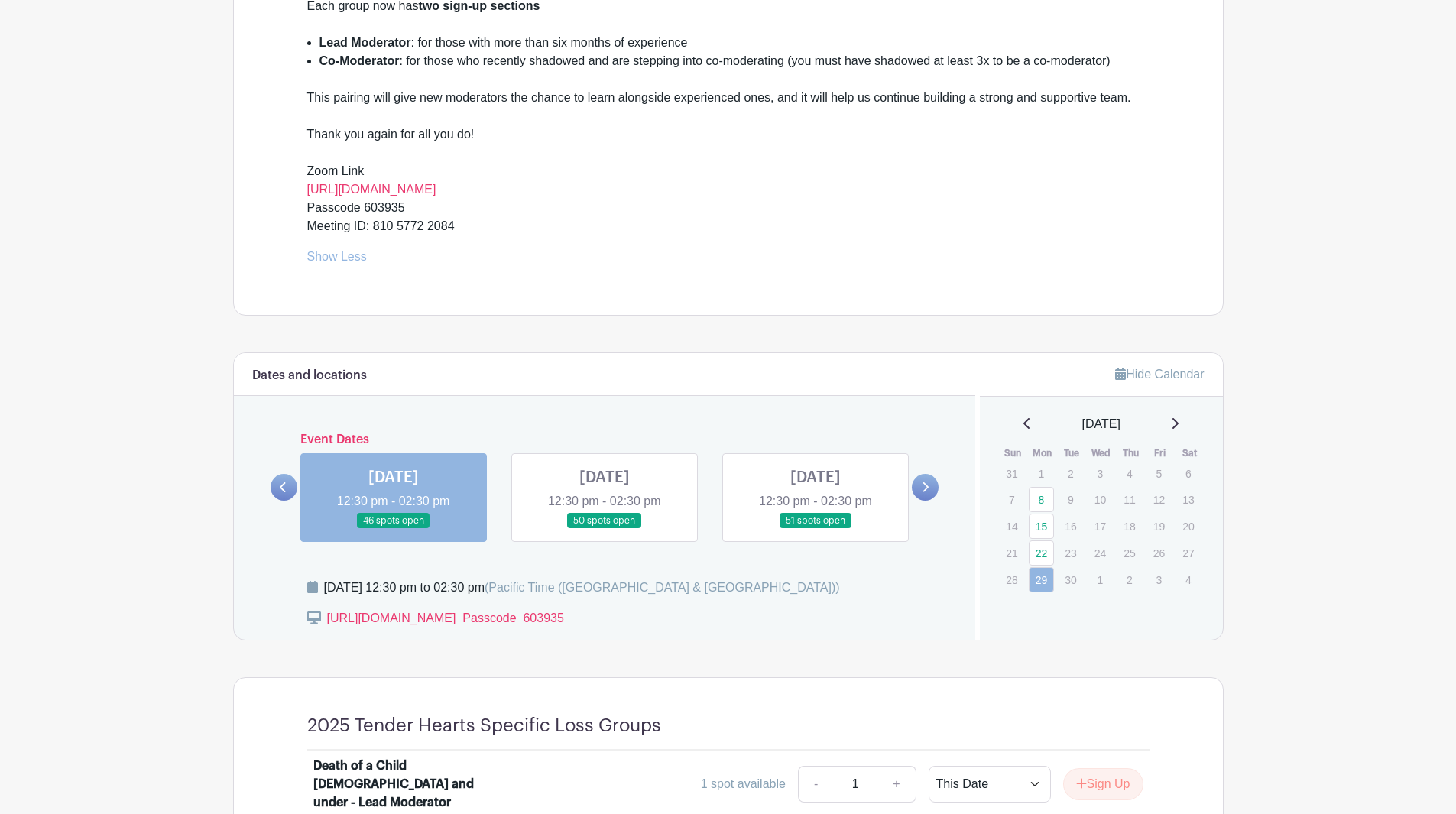
click at [394, 529] on link at bounding box center [394, 529] width 0 height 0
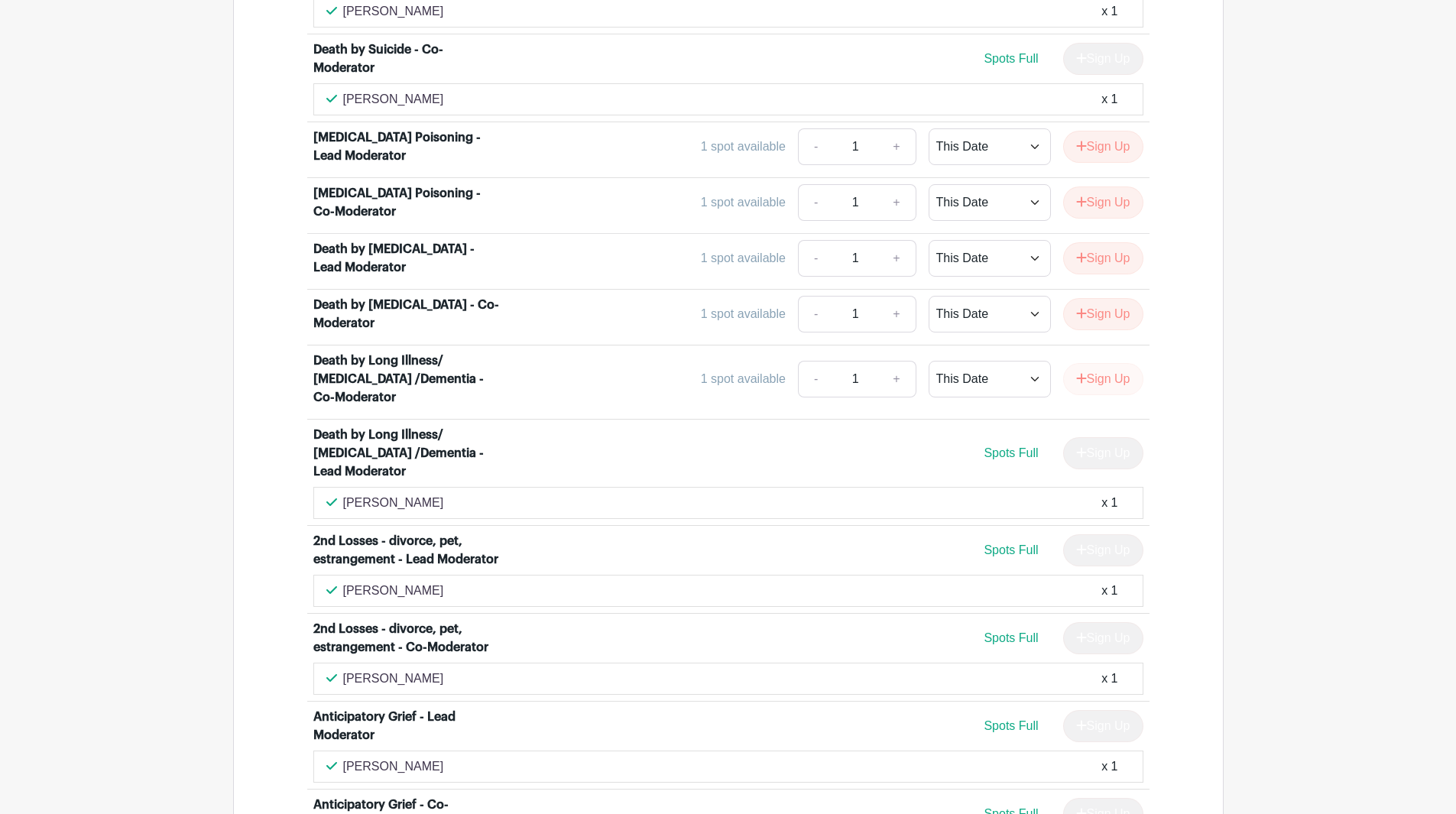
scroll to position [3015, 0]
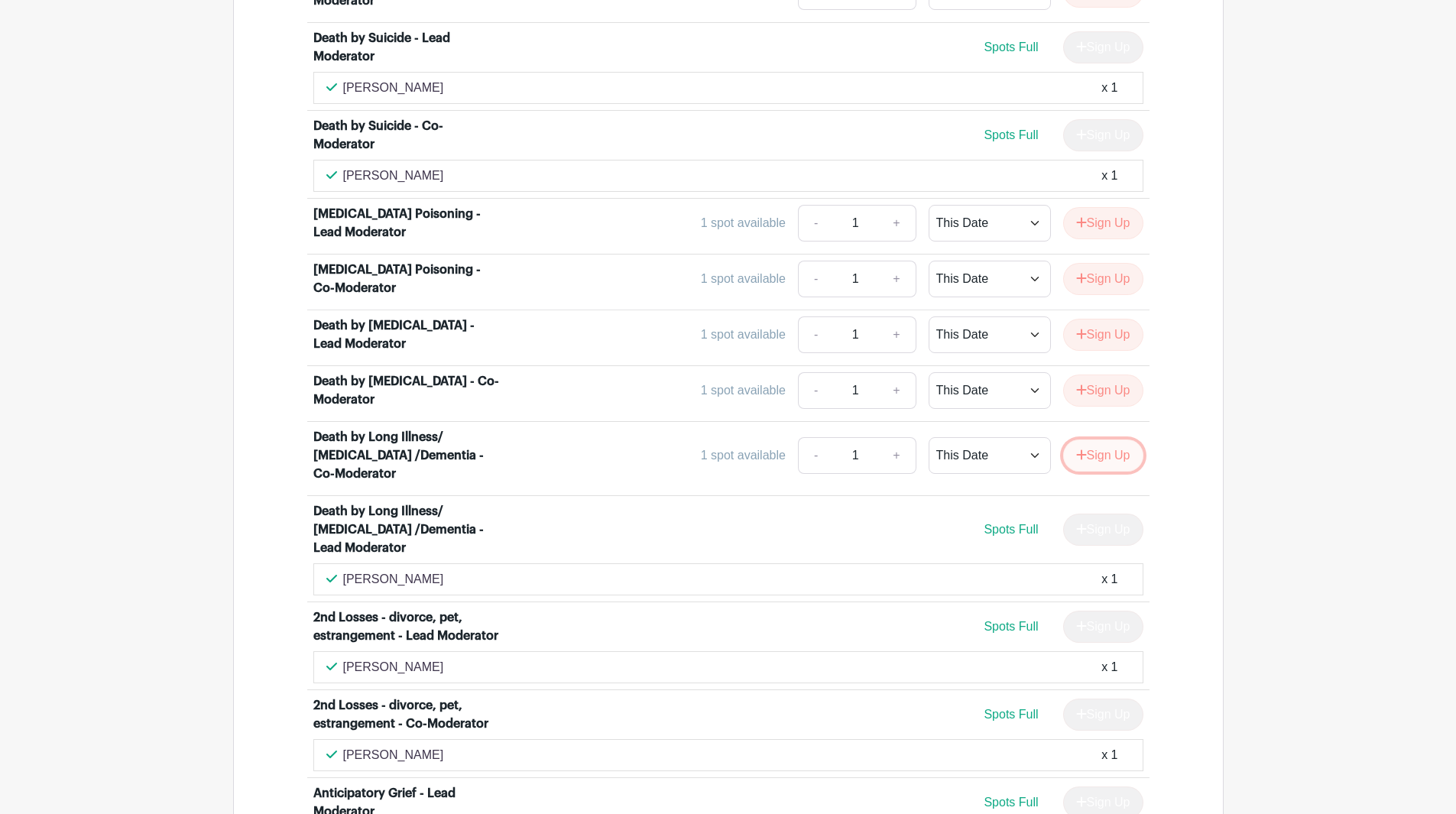
click at [1100, 440] on button "Sign Up" at bounding box center [1103, 456] width 80 height 32
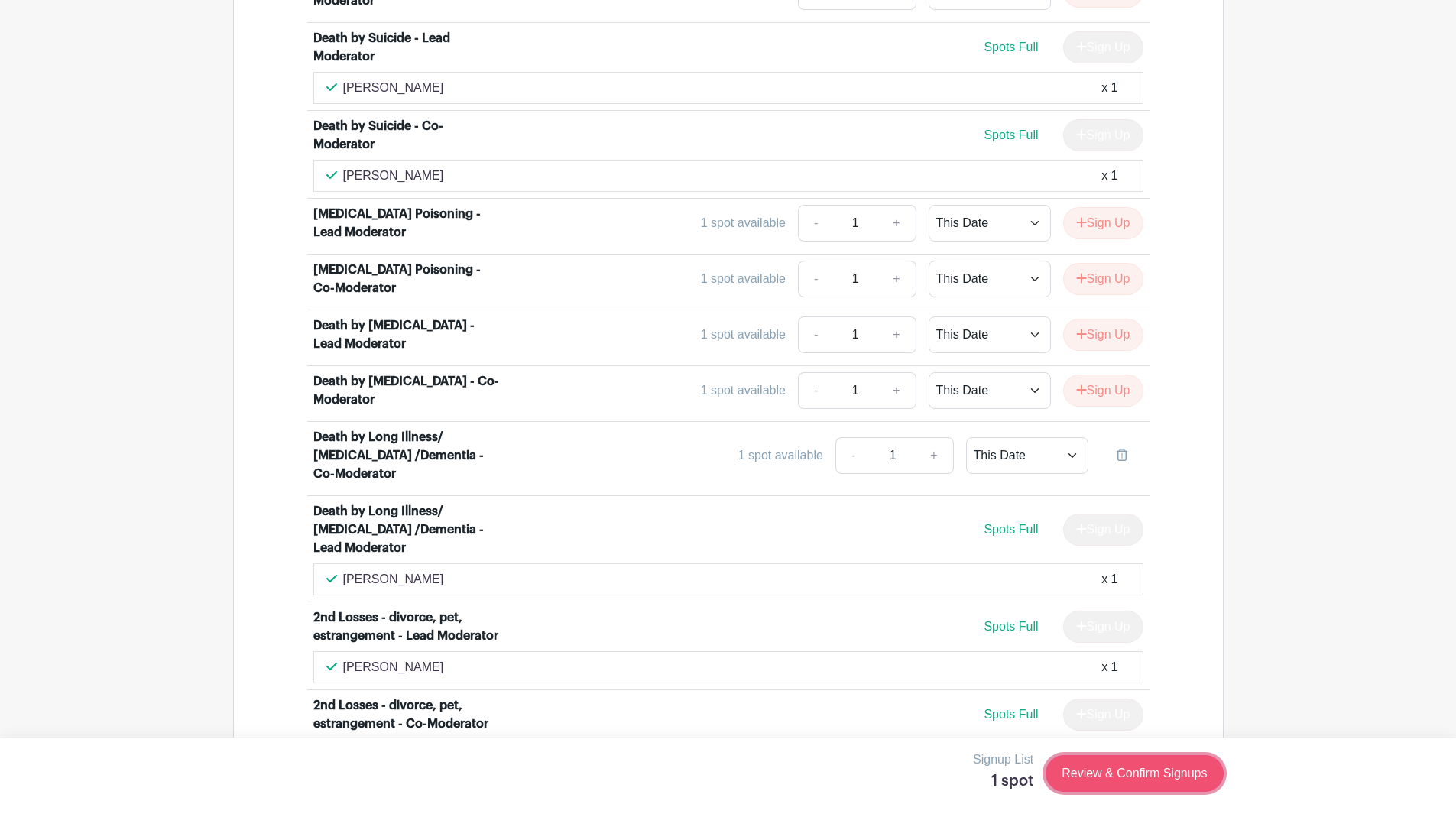
click at [1161, 771] on link "Review & Confirm Signups" at bounding box center [1134, 773] width 177 height 36
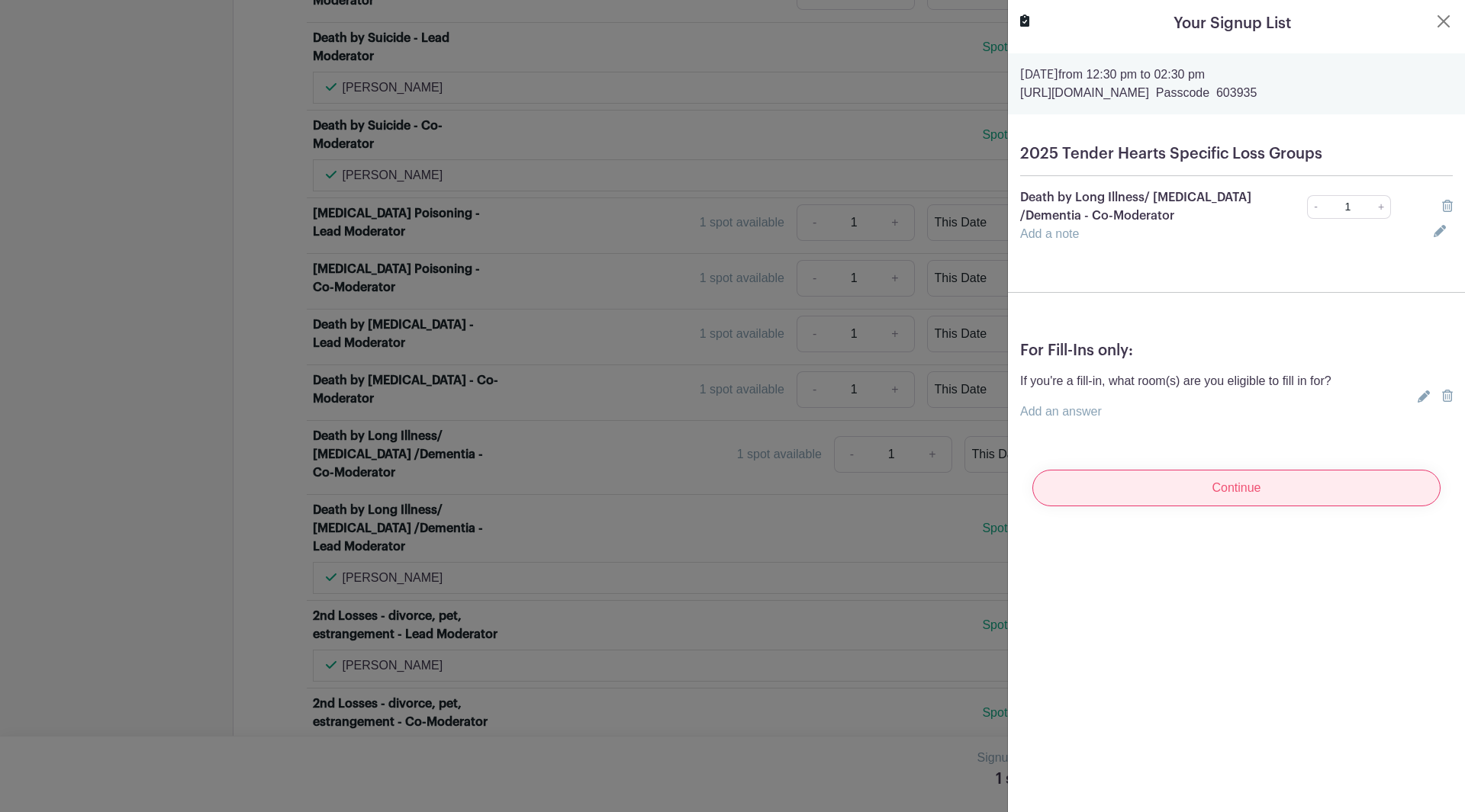
click at [1242, 490] on input "Continue" at bounding box center [1236, 487] width 408 height 36
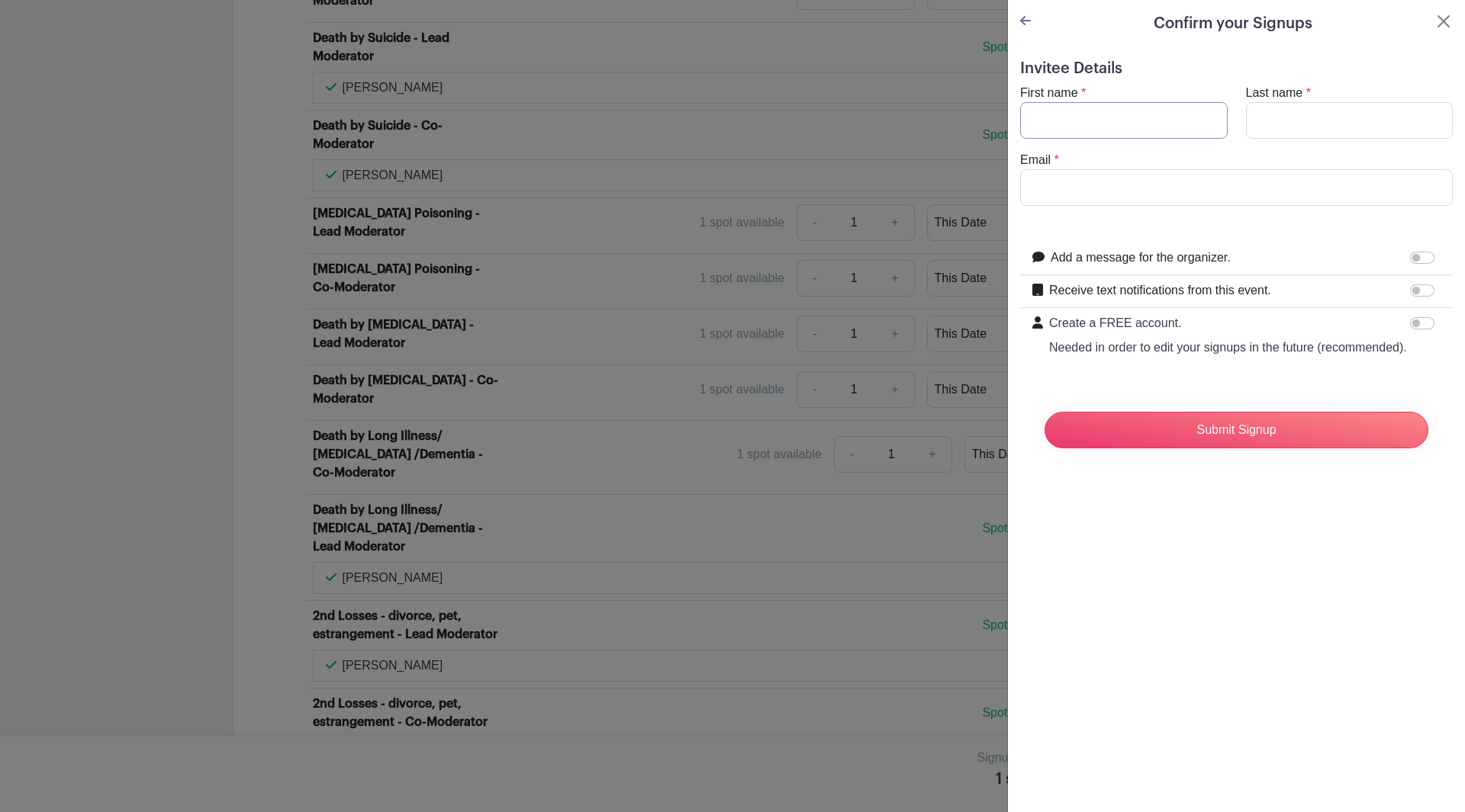
click at [1066, 121] on input "First name" at bounding box center [1123, 120] width 208 height 36
type input "[PERSON_NAME]"
type input "[PERSON_NAME][EMAIL_ADDRESS][PERSON_NAME][DOMAIN_NAME]"
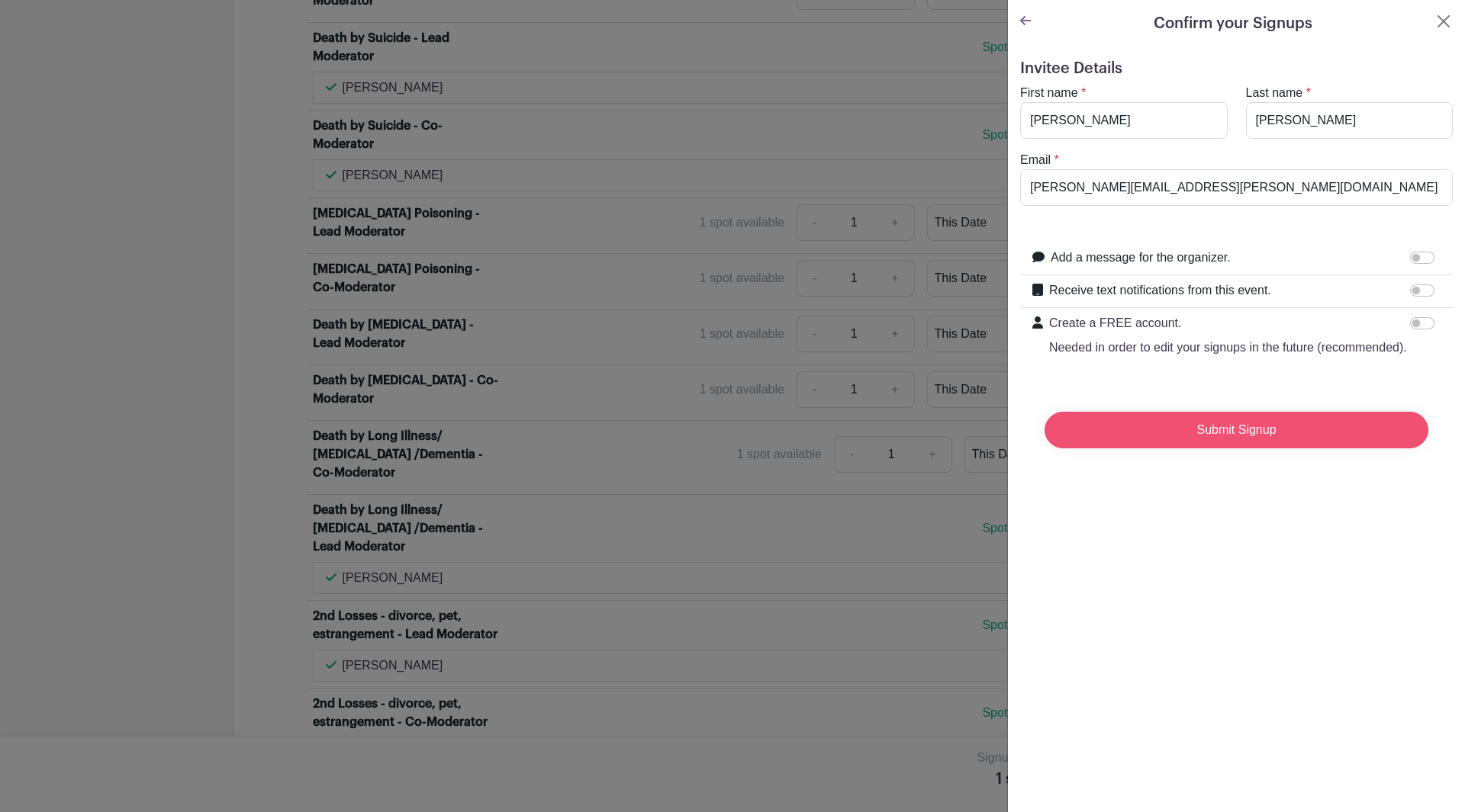
click at [1227, 447] on input "Submit Signup" at bounding box center [1236, 430] width 384 height 36
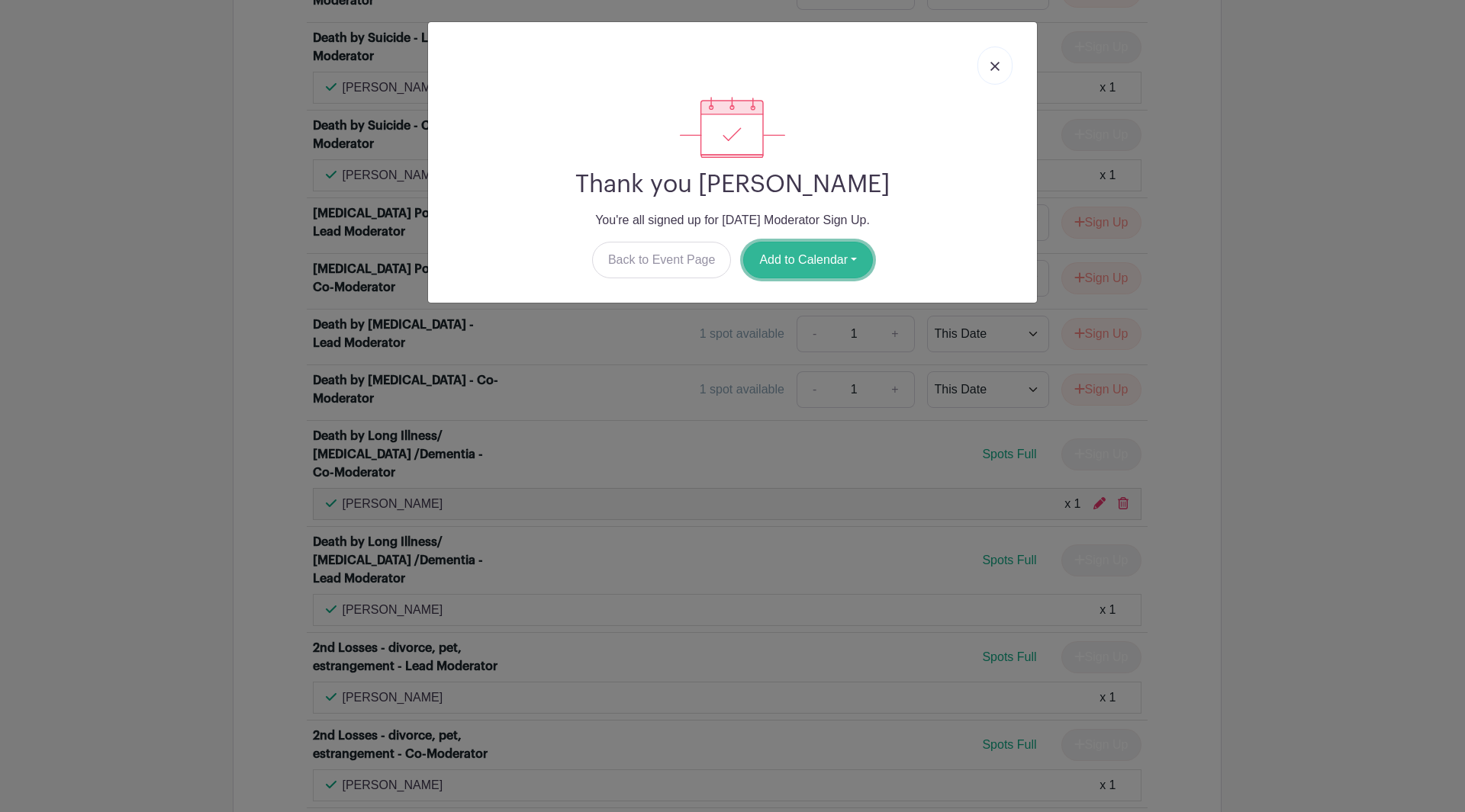
click at [800, 255] on button "Add to Calendar" at bounding box center [808, 259] width 130 height 36
click at [781, 320] on link "Outlook" at bounding box center [804, 324] width 121 height 25
click at [993, 60] on link at bounding box center [995, 65] width 35 height 38
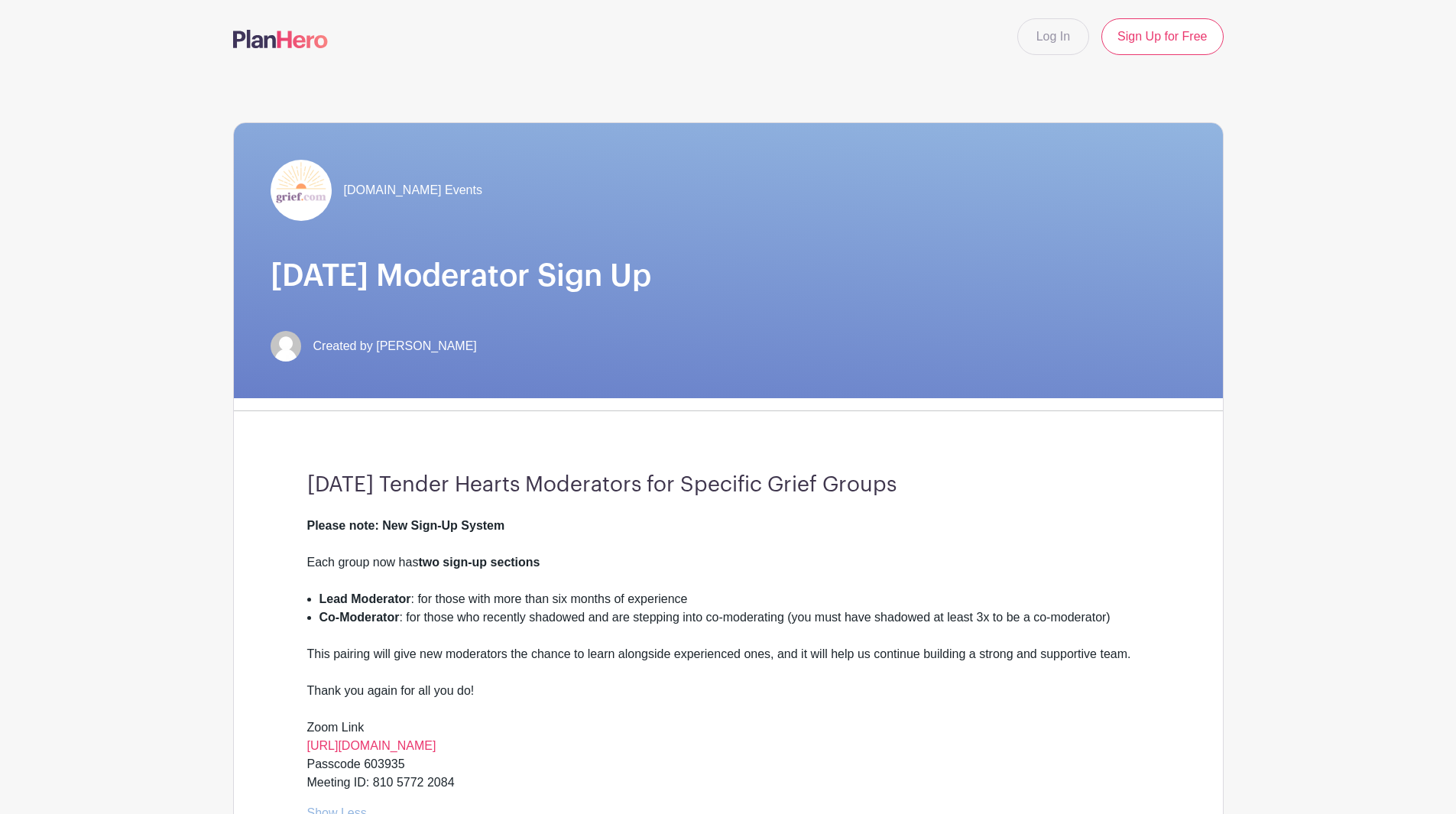
scroll to position [458, 0]
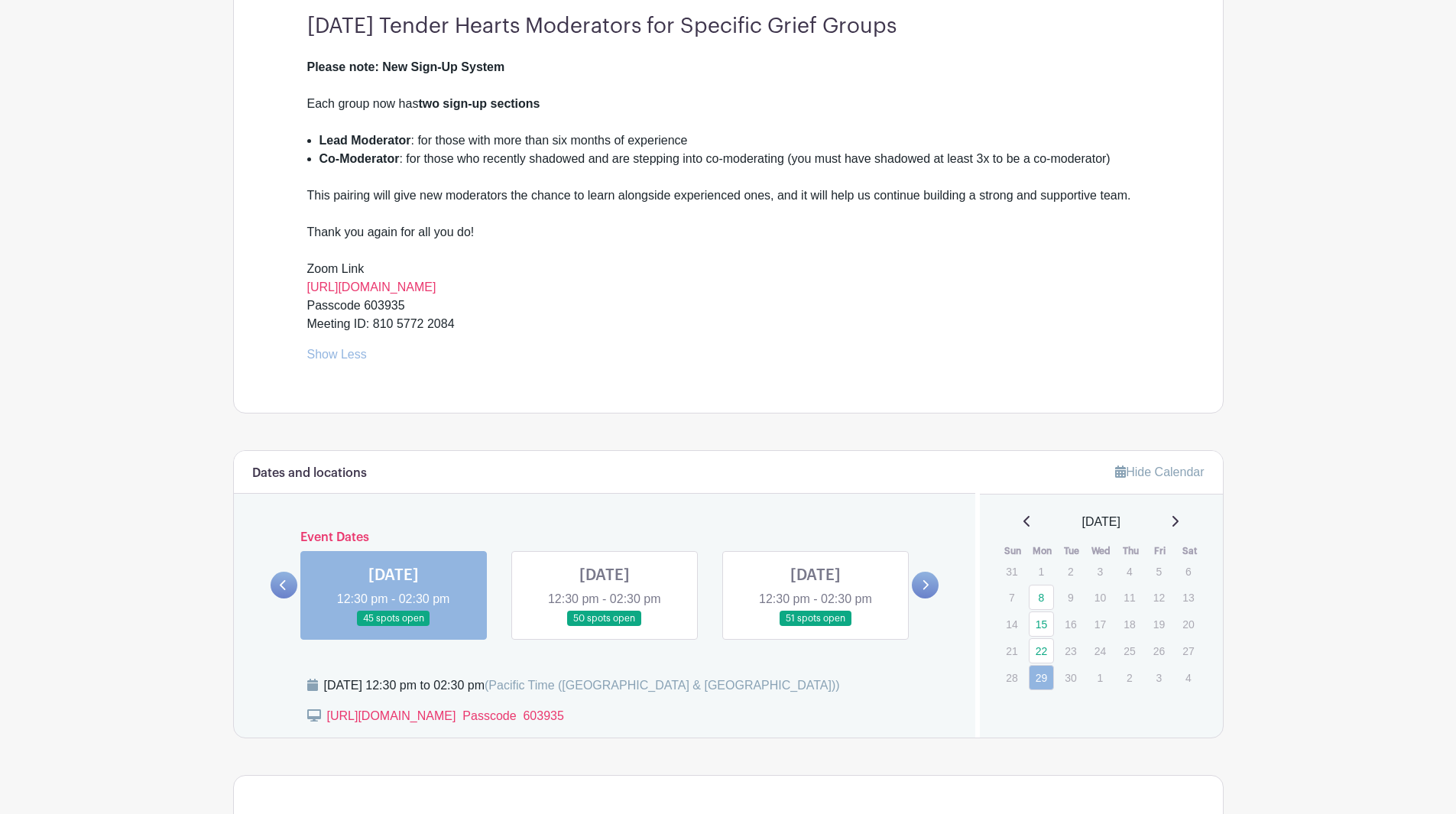
click at [605, 627] on link at bounding box center [605, 627] width 0 height 0
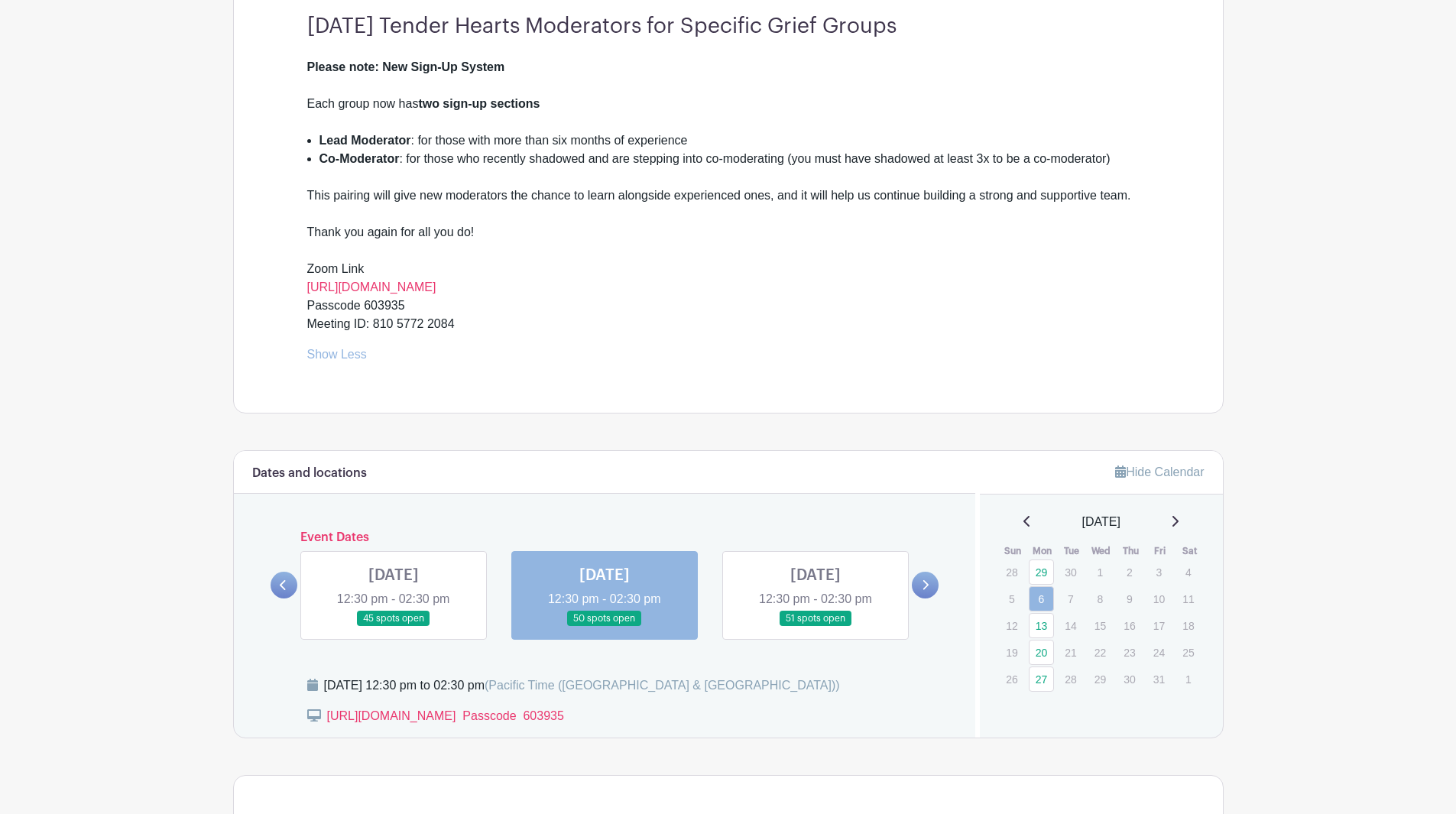
click at [284, 580] on icon at bounding box center [283, 585] width 7 height 12
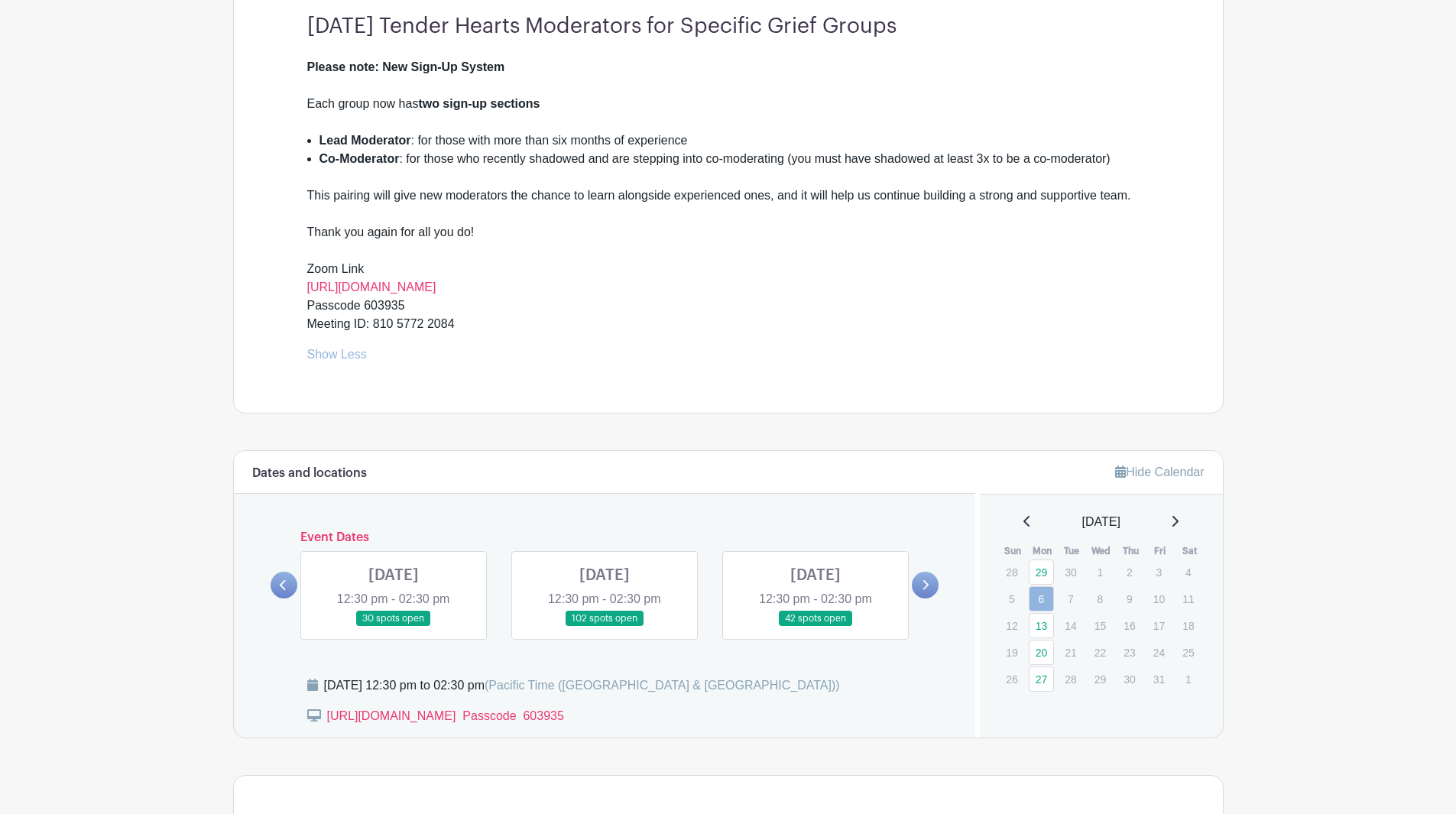
click at [284, 580] on icon at bounding box center [283, 585] width 7 height 12
click at [926, 576] on link at bounding box center [925, 585] width 27 height 27
click at [638, 344] on div "Please note: New Sign-Up System Each group now has two sign-up sections Lead Mo…" at bounding box center [728, 211] width 842 height 306
